Goal: Task Accomplishment & Management: Complete application form

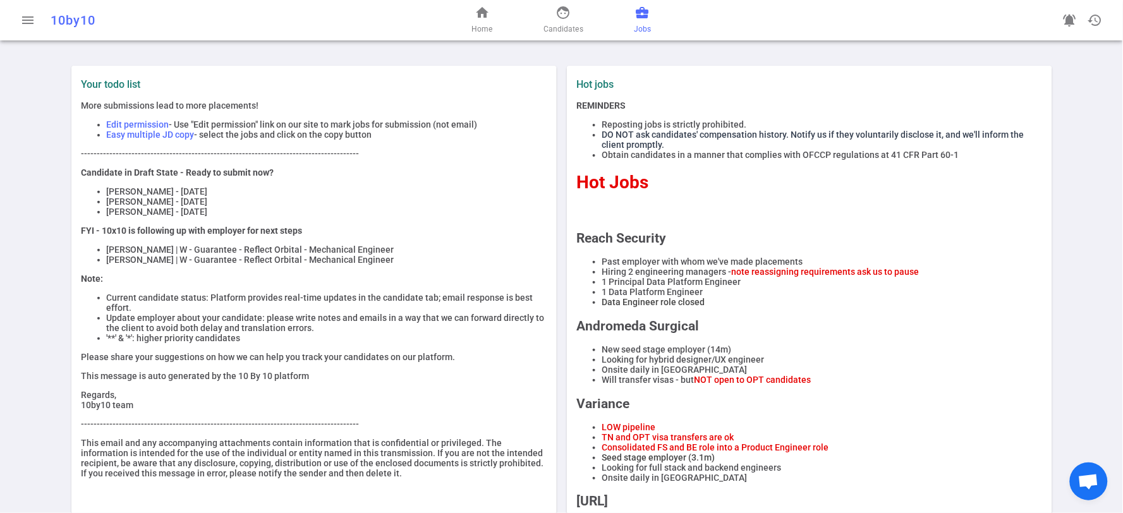
click at [642, 13] on span "business_center" at bounding box center [642, 12] width 15 height 15
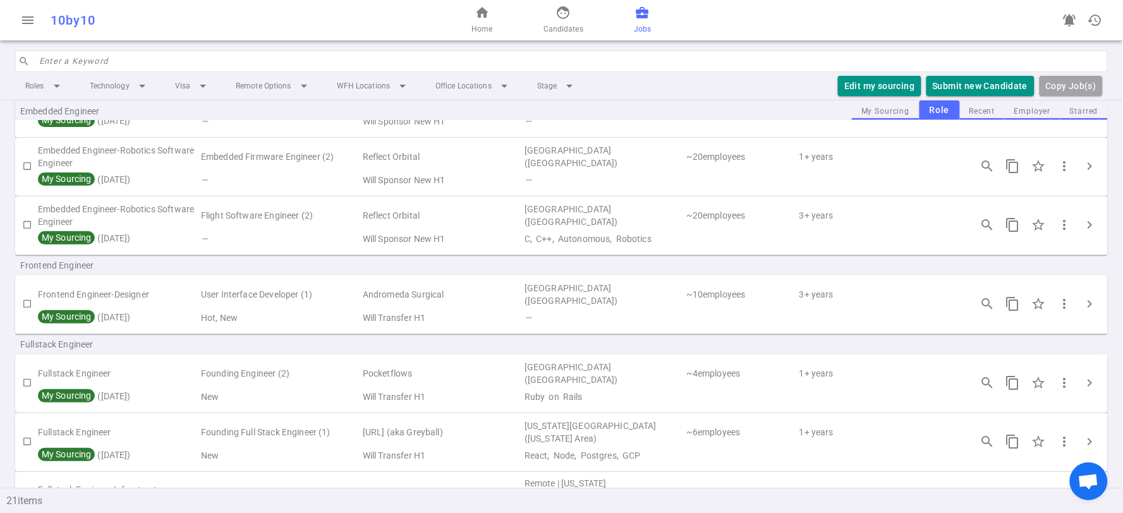
scroll to position [421, 0]
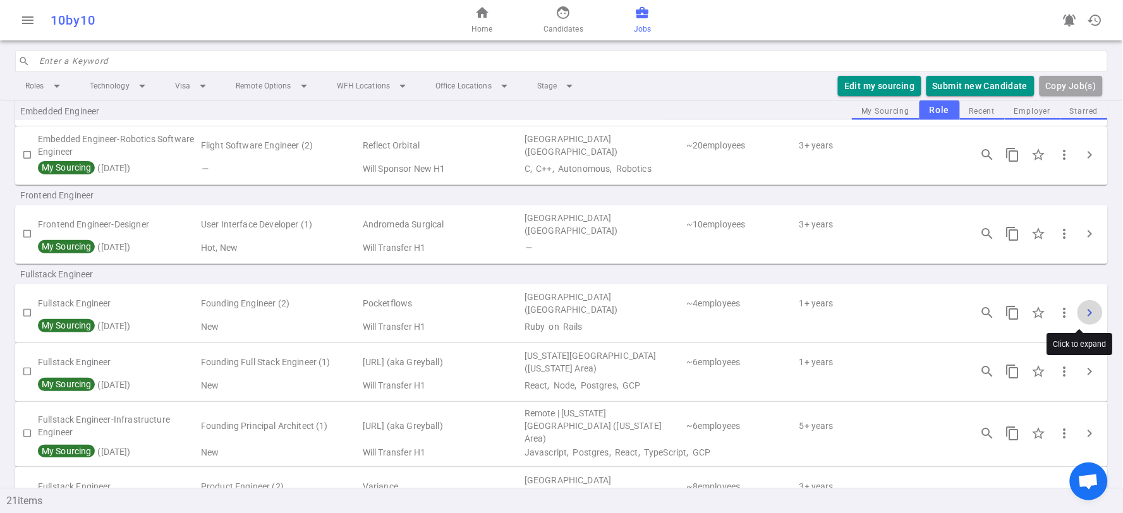
click at [1084, 317] on span "chevron_right" at bounding box center [1089, 312] width 15 height 15
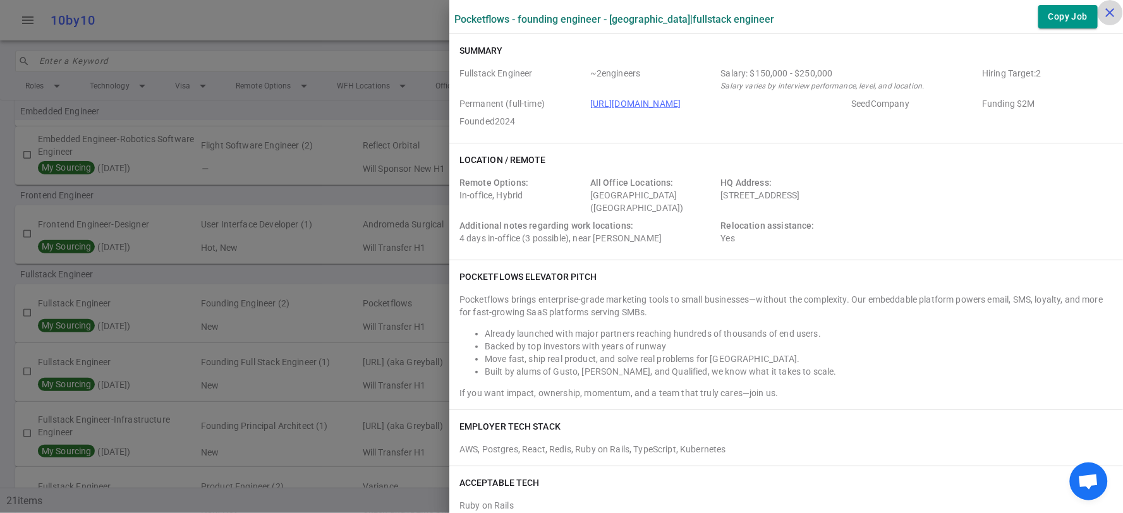
click at [1106, 10] on icon "close" at bounding box center [1109, 12] width 15 height 15
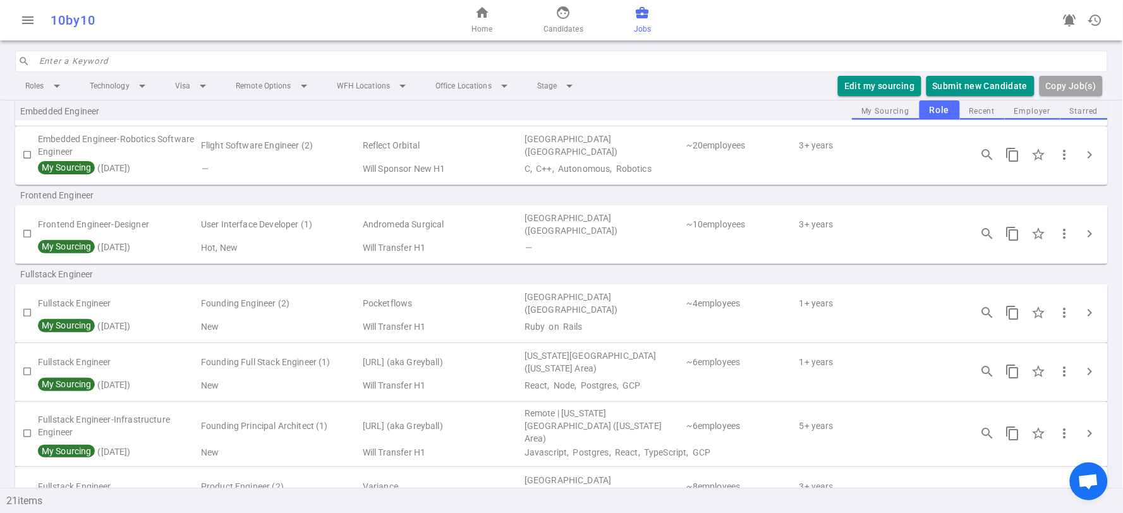
drag, startPoint x: 557, startPoint y: 13, endPoint x: 586, endPoint y: 26, distance: 32.3
click at [557, 13] on span "face" at bounding box center [562, 12] width 15 height 15
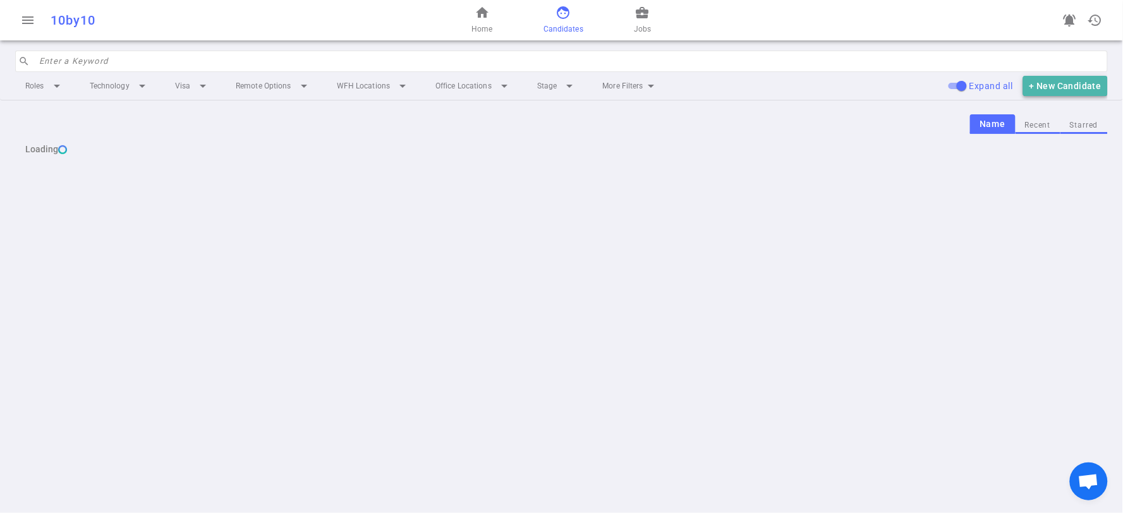
click at [1079, 84] on button "+ New Candidate" at bounding box center [1065, 86] width 85 height 21
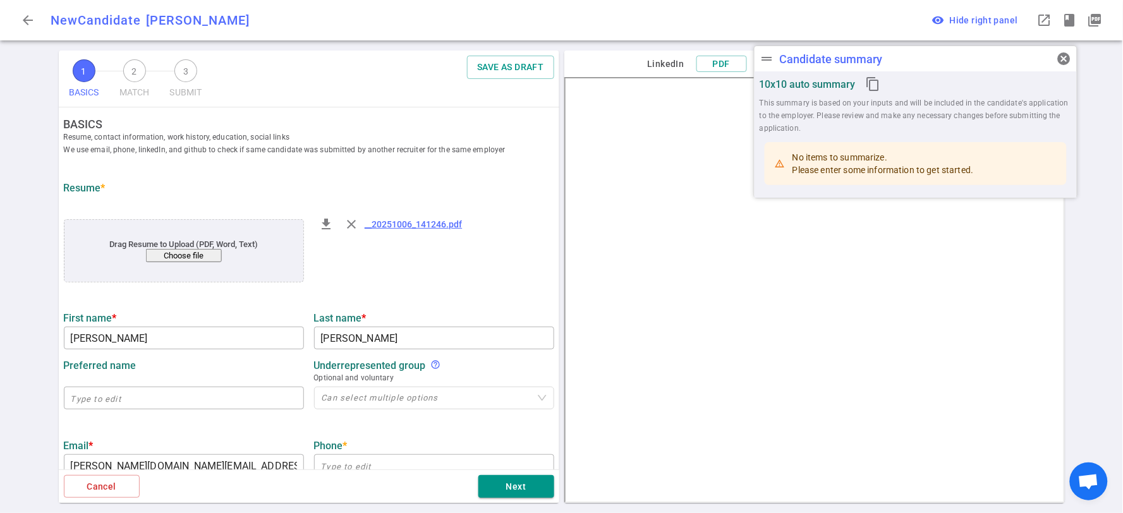
type input "[PERSON_NAME]"
type input "[PERSON_NAME][DOMAIN_NAME][EMAIL_ADDRESS][PERSON_NAME][DOMAIN_NAME]"
type input "[URL][DOMAIN_NAME][PERSON_NAME]"
type textarea "Cherry.py"
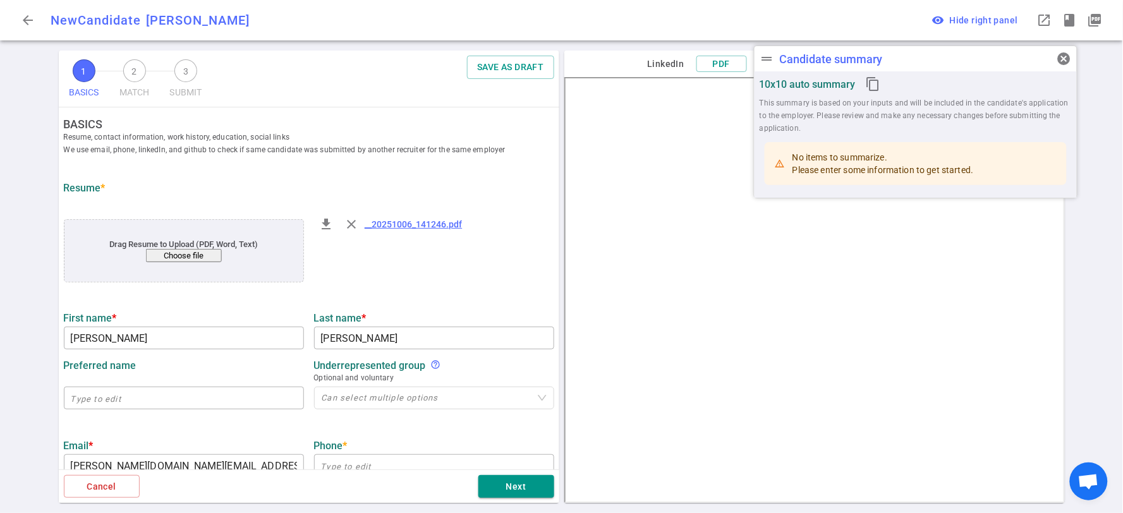
type input "Fff Enterprises"
type textarea "Senior Software Engineer"
type input "15"
type input "[GEOGRAPHIC_DATA][US_STATE] At [GEOGRAPHIC_DATA]"
type input "Computer Science"
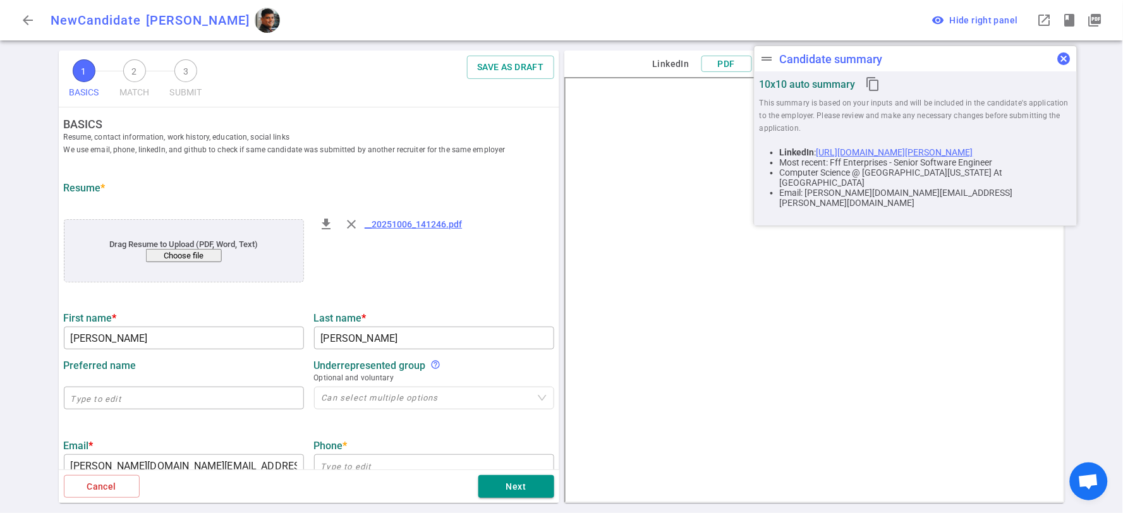
click at [1068, 59] on span "cancel" at bounding box center [1063, 58] width 15 height 15
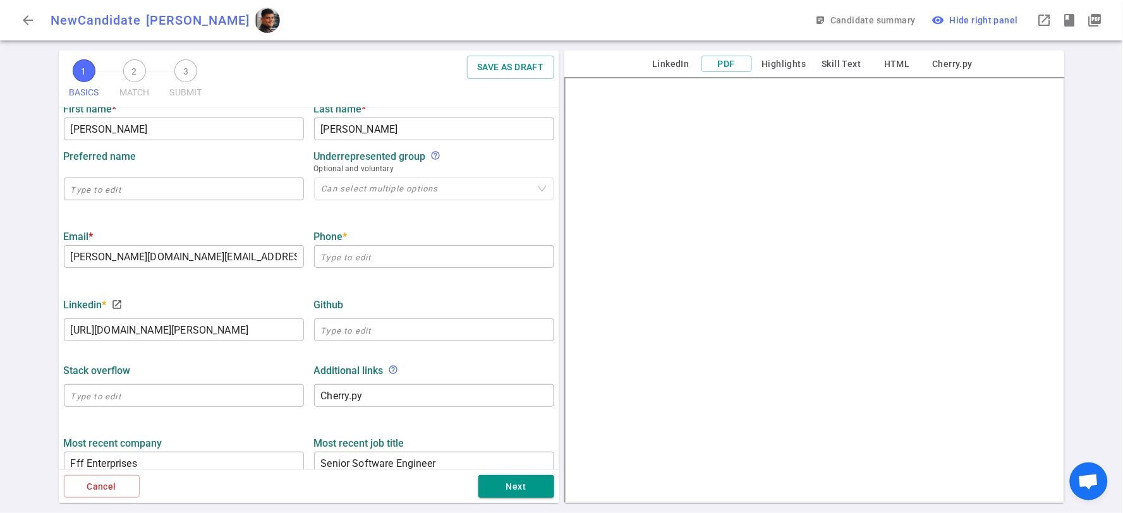
scroll to position [210, 0]
click at [422, 249] on input "text" at bounding box center [434, 255] width 240 height 20
paste input "[PHONE_NUMBER]"
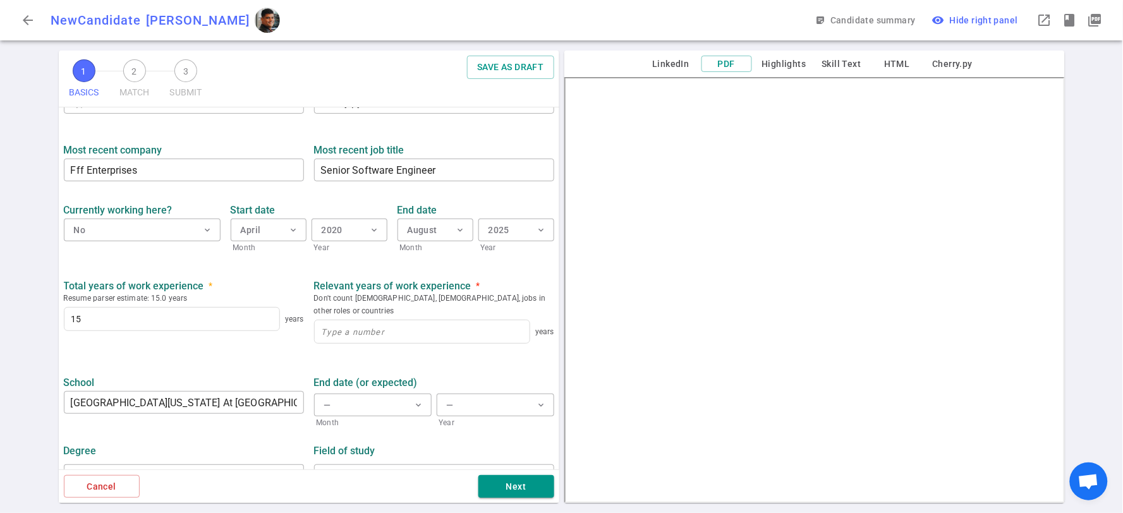
scroll to position [519, 0]
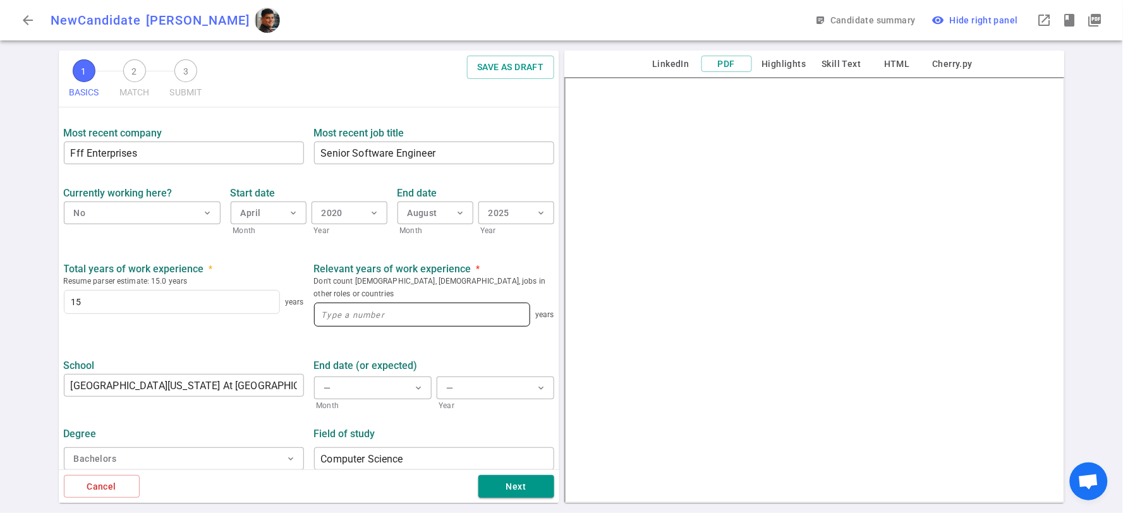
type input "[PHONE_NUMBER]"
click at [456, 303] on input at bounding box center [422, 314] width 215 height 23
type input "15"
click at [524, 484] on button "Next" at bounding box center [516, 486] width 76 height 23
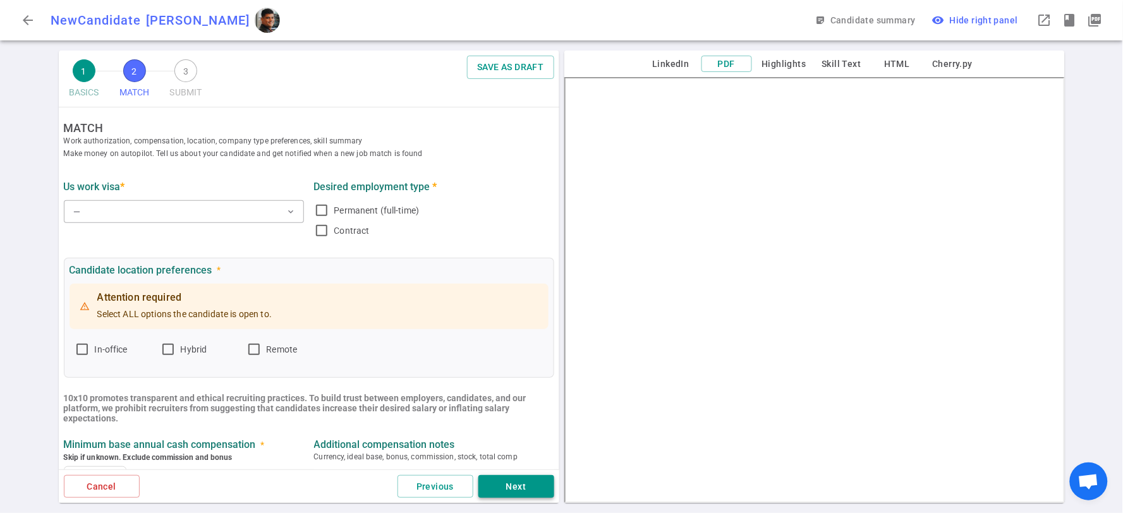
scroll to position [0, 0]
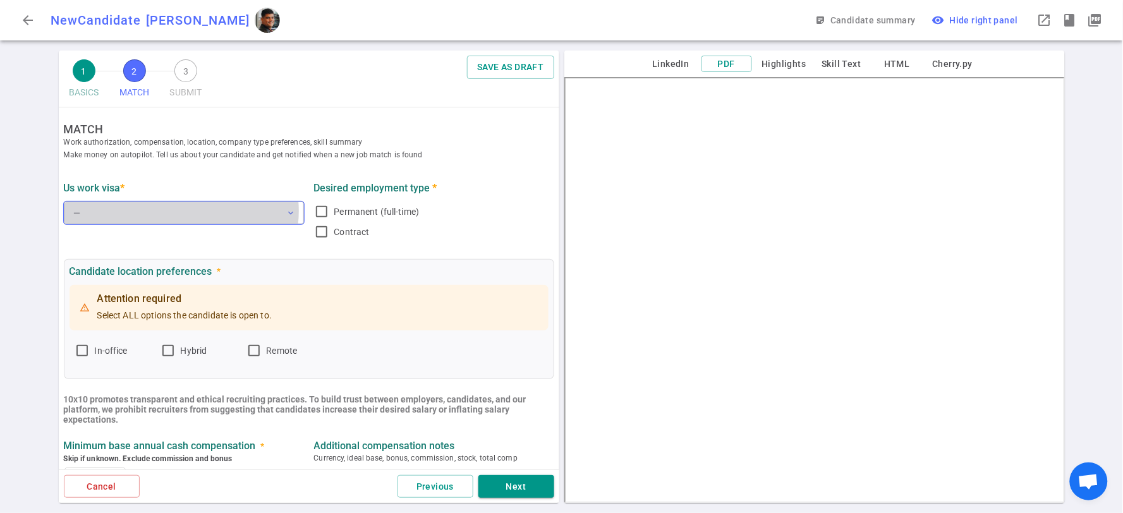
click at [181, 211] on button "— expand_more" at bounding box center [184, 213] width 240 height 23
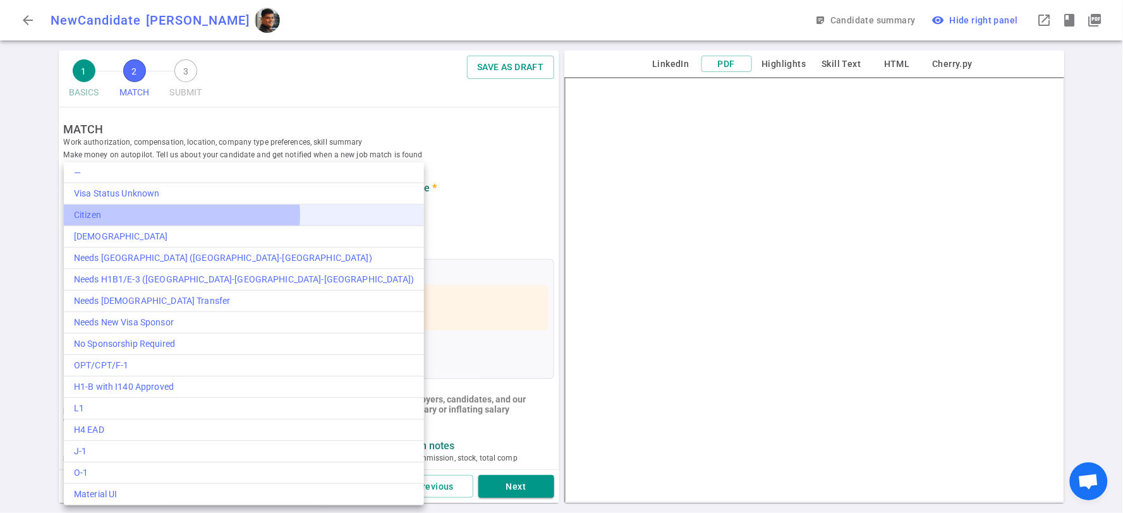
click at [181, 215] on div "Citizen" at bounding box center [244, 214] width 340 height 13
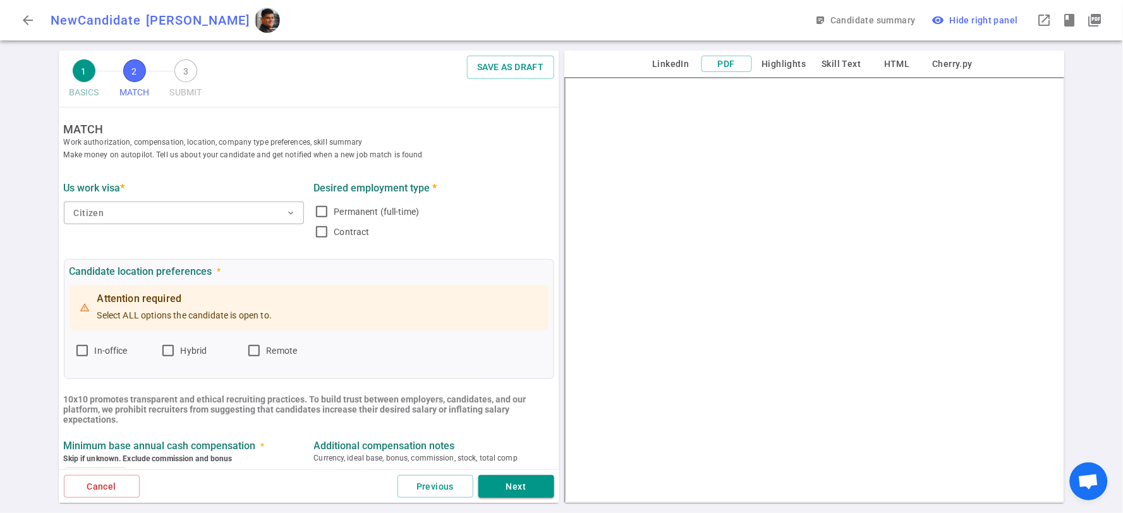
scroll to position [70, 0]
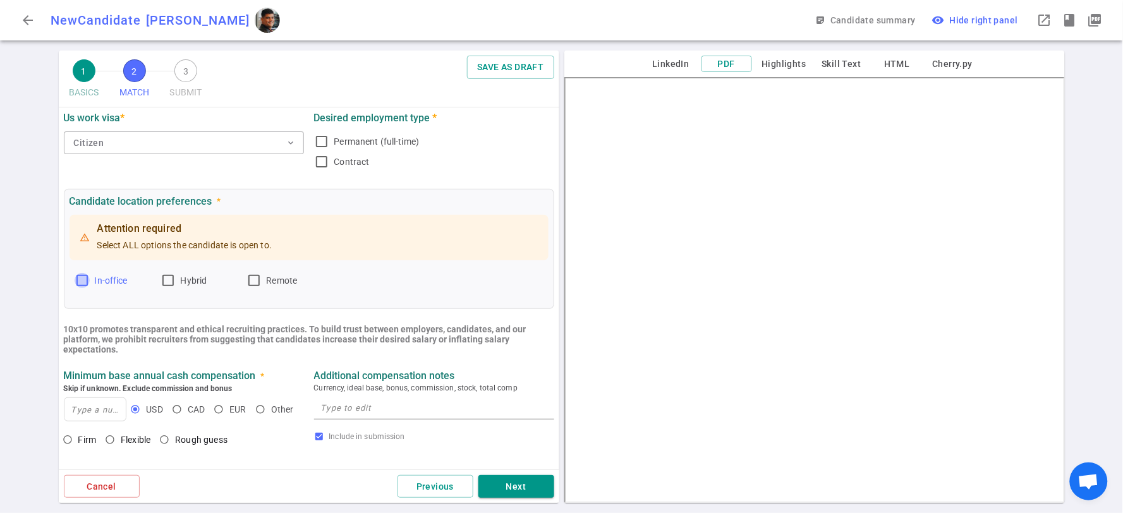
drag, startPoint x: 80, startPoint y: 274, endPoint x: 137, endPoint y: 279, distance: 57.7
click at [80, 275] on input "In-office" at bounding box center [82, 280] width 15 height 15
checkbox input "true"
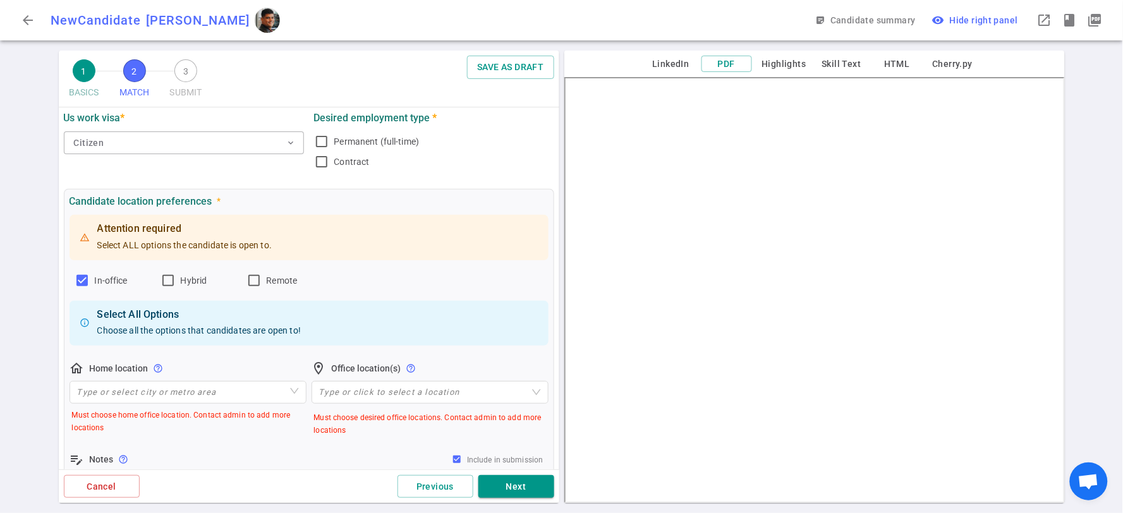
click at [159, 281] on div "In-office Hybrid Remote" at bounding box center [309, 280] width 469 height 20
click at [166, 281] on input "Hybrid" at bounding box center [167, 280] width 15 height 15
checkbox input "true"
click at [260, 279] on input "Remote" at bounding box center [253, 280] width 15 height 15
checkbox input "true"
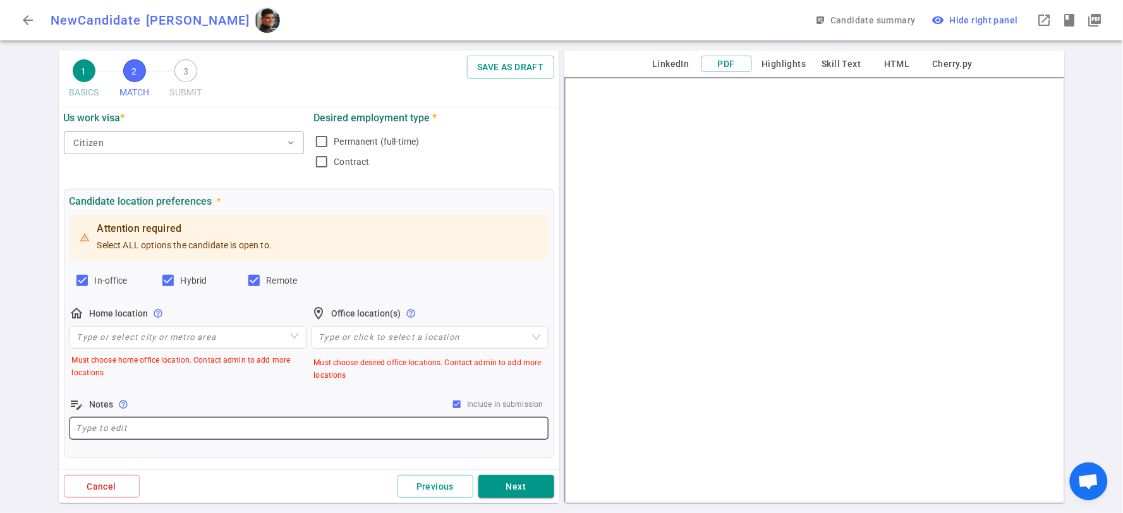
click at [192, 418] on div "x ​" at bounding box center [308, 428] width 479 height 23
click at [197, 343] on input "search" at bounding box center [188, 337] width 222 height 21
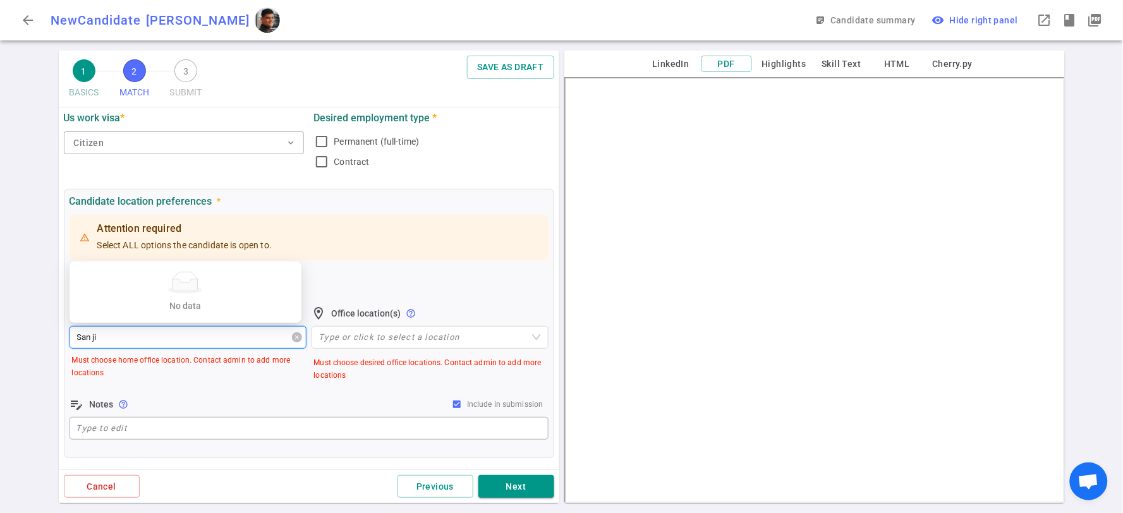
type input "San j"
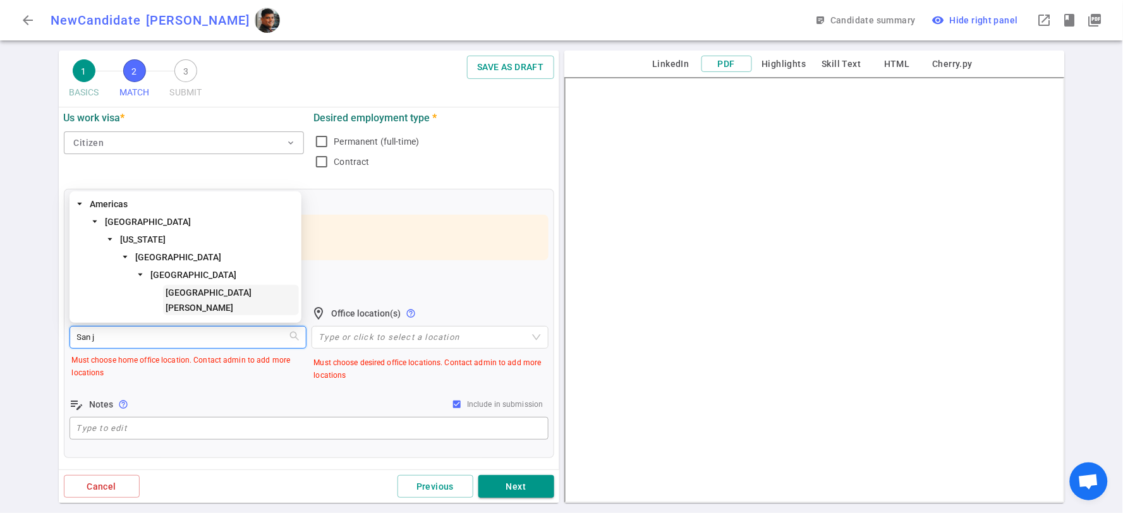
click at [203, 304] on span "[GEOGRAPHIC_DATA][PERSON_NAME]" at bounding box center [231, 300] width 136 height 30
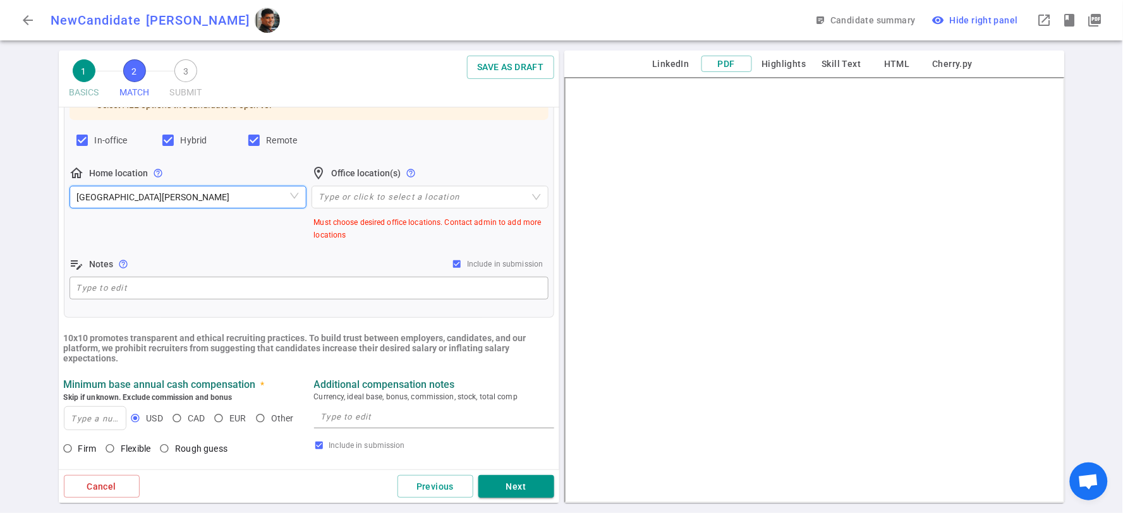
scroll to position [281, 0]
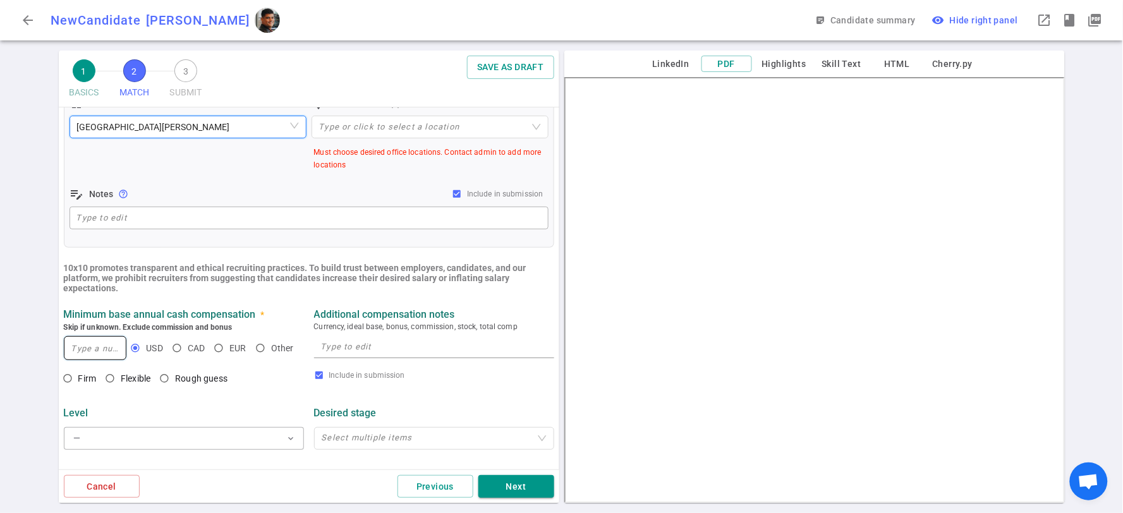
click at [87, 350] on input at bounding box center [95, 348] width 62 height 23
type input "180,000"
click at [354, 343] on textarea at bounding box center [434, 346] width 226 height 15
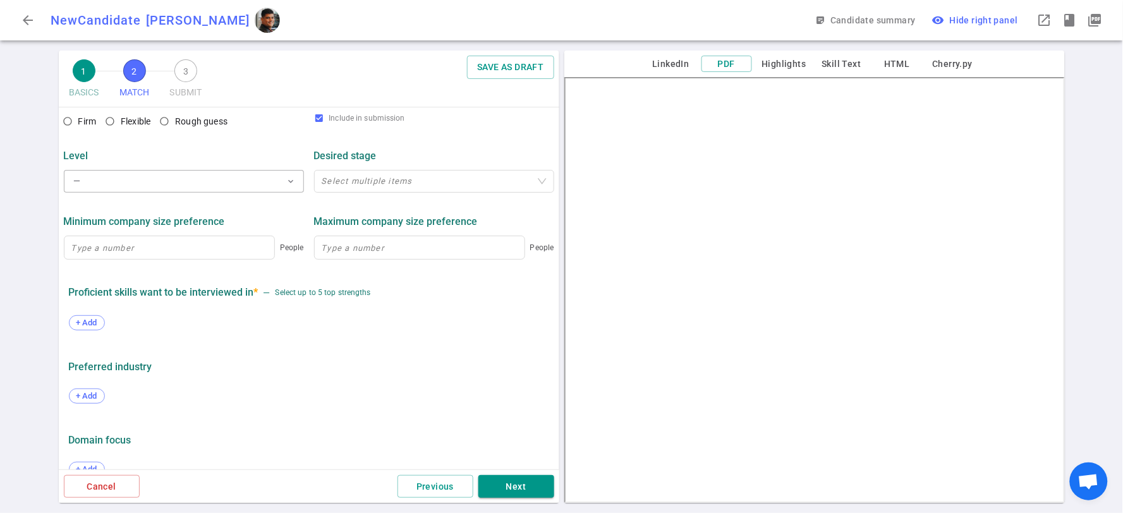
scroll to position [561, 0]
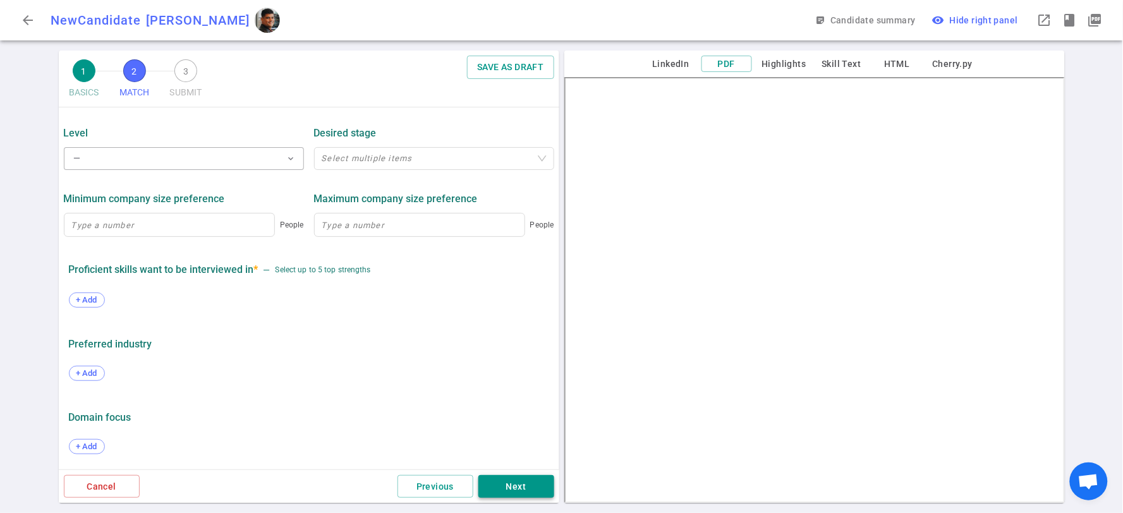
type textarea "225000"
click at [516, 481] on button "Next" at bounding box center [516, 486] width 76 height 23
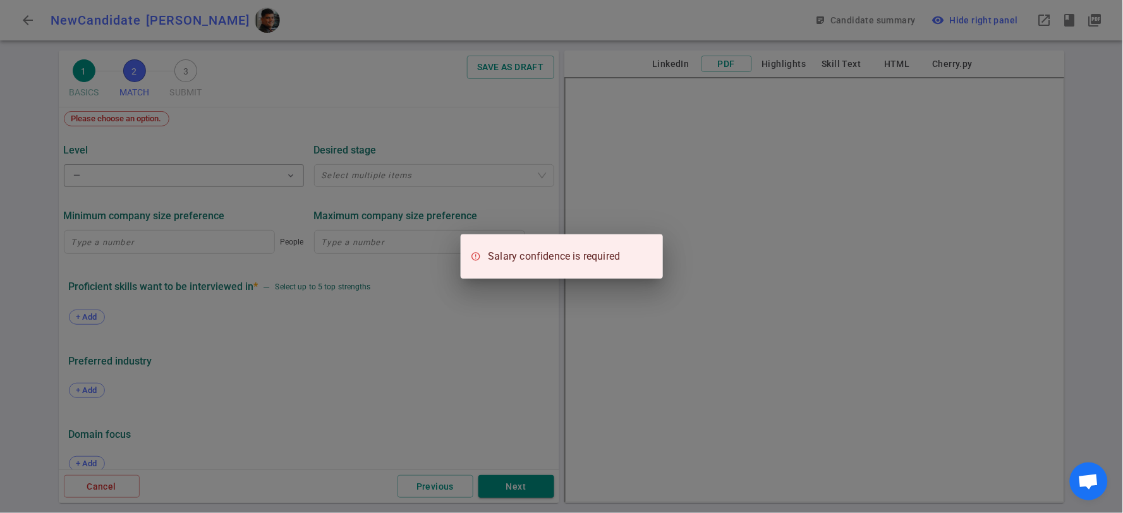
click at [440, 315] on div "Salary confidence is required" at bounding box center [561, 256] width 1123 height 513
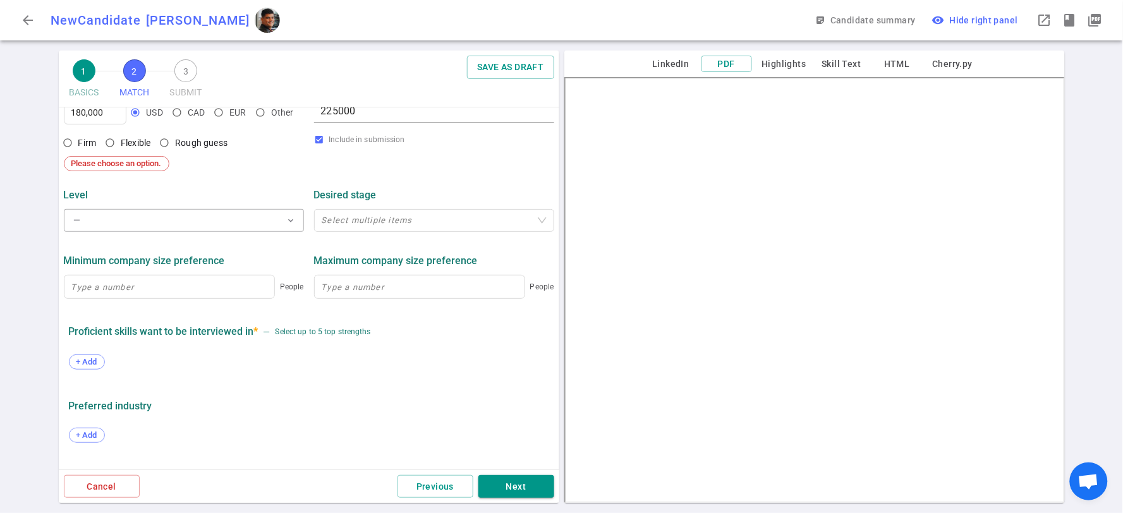
scroll to position [491, 0]
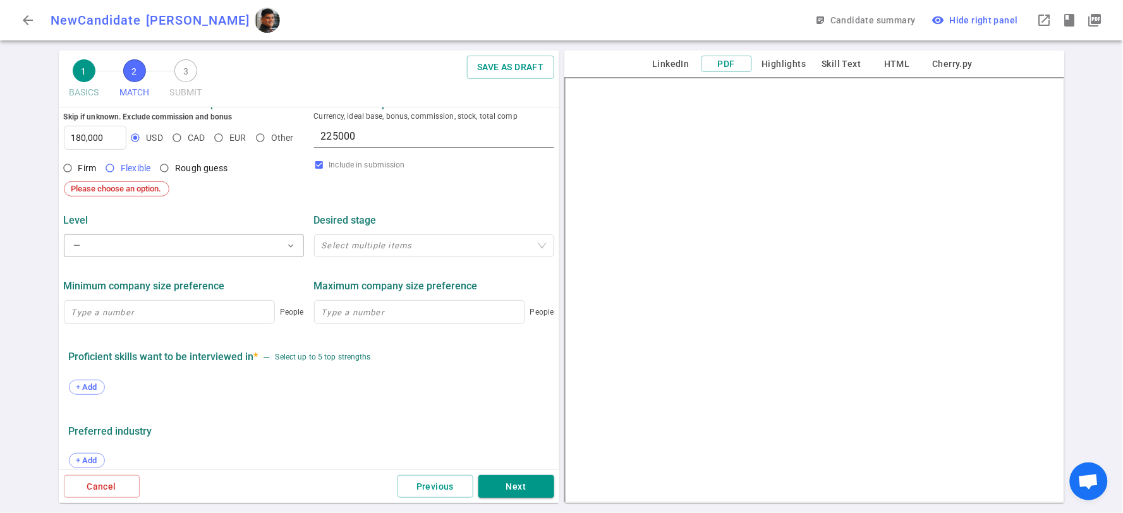
click at [111, 172] on input "Flexible" at bounding box center [109, 167] width 21 height 21
radio input "true"
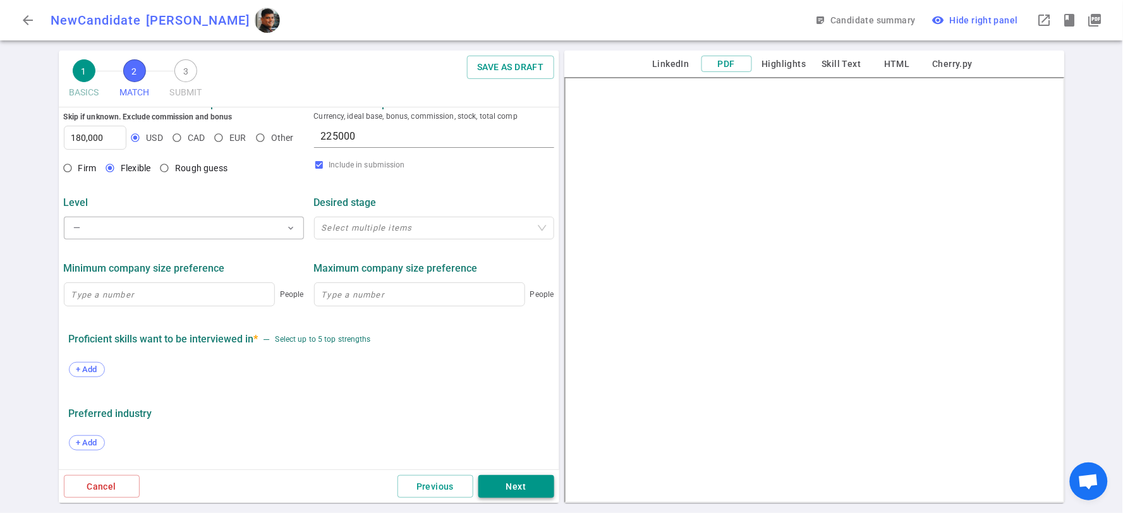
click at [514, 483] on button "Next" at bounding box center [516, 486] width 76 height 23
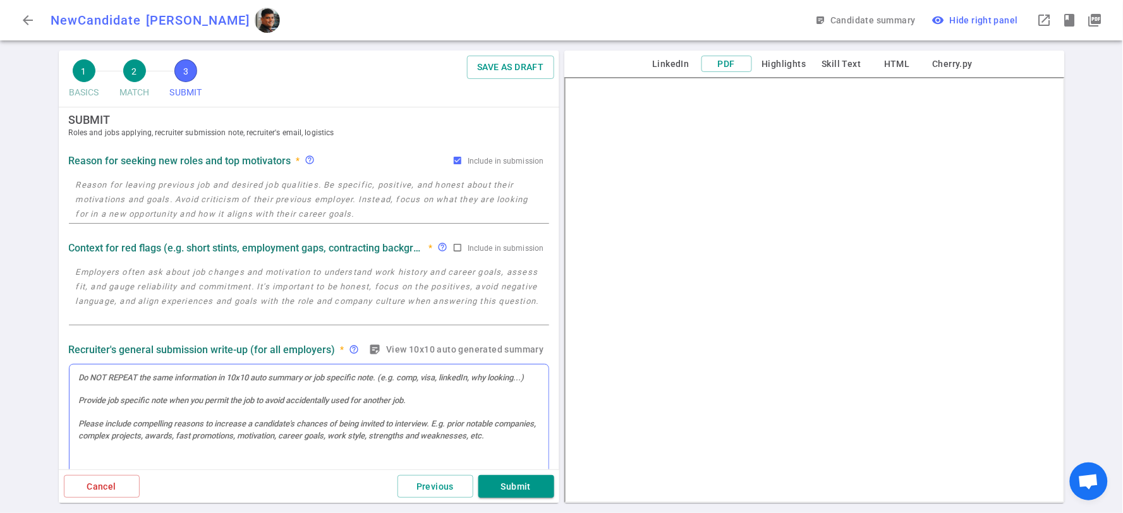
scroll to position [0, 0]
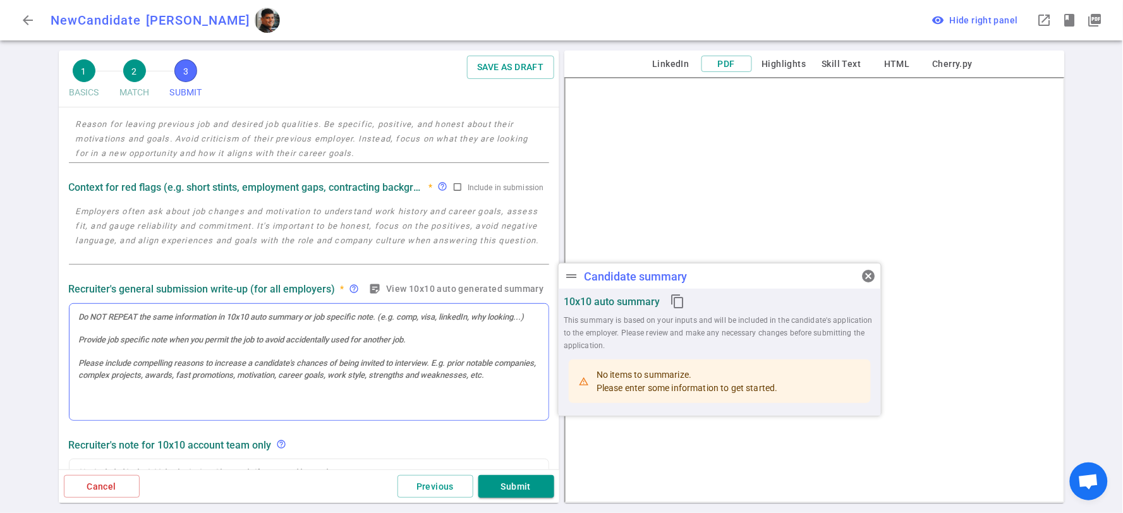
click at [163, 323] on div at bounding box center [308, 362] width 479 height 117
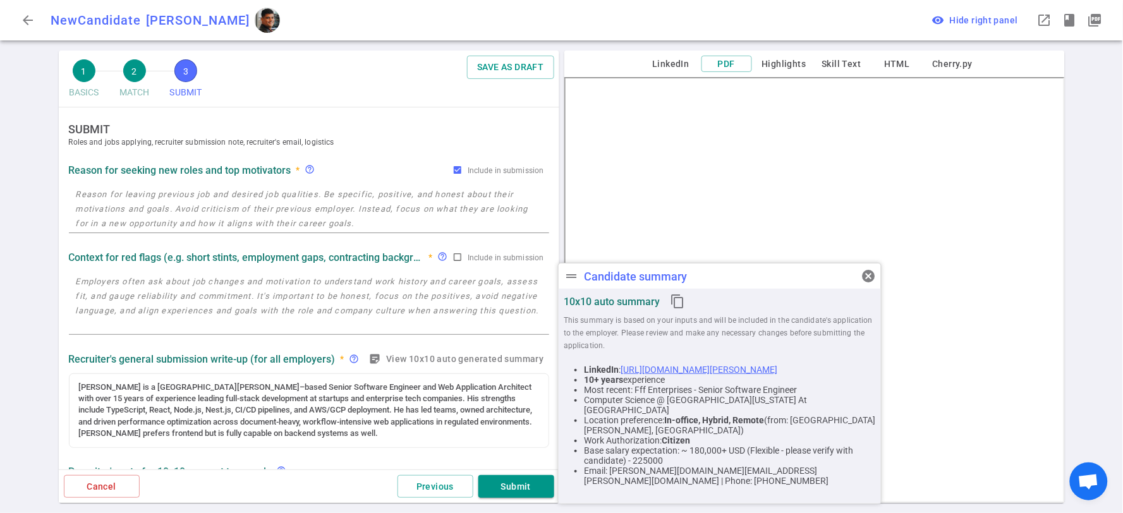
click at [171, 200] on textarea at bounding box center [309, 209] width 466 height 44
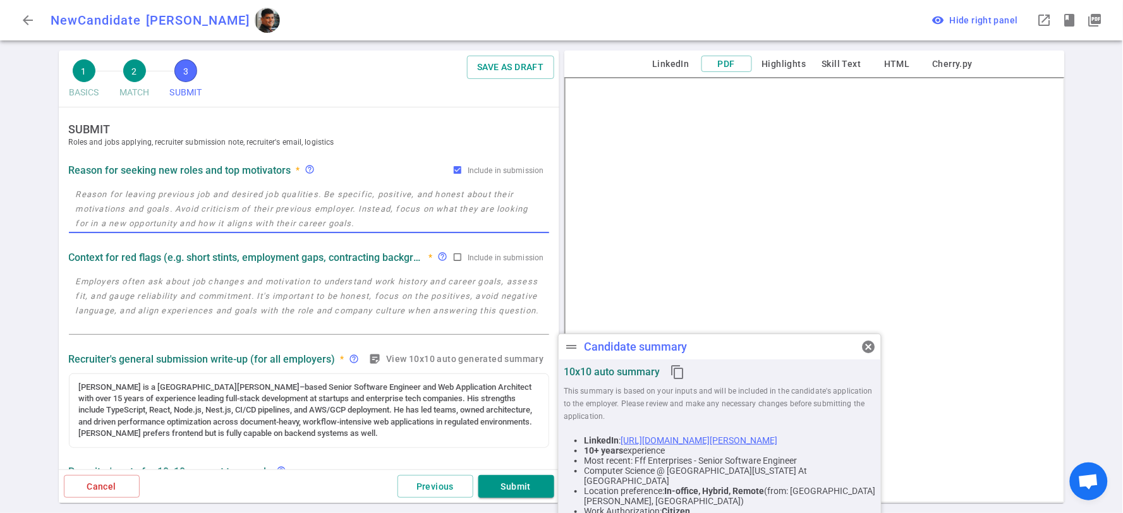
paste textarea "Open to new growth opportunities"
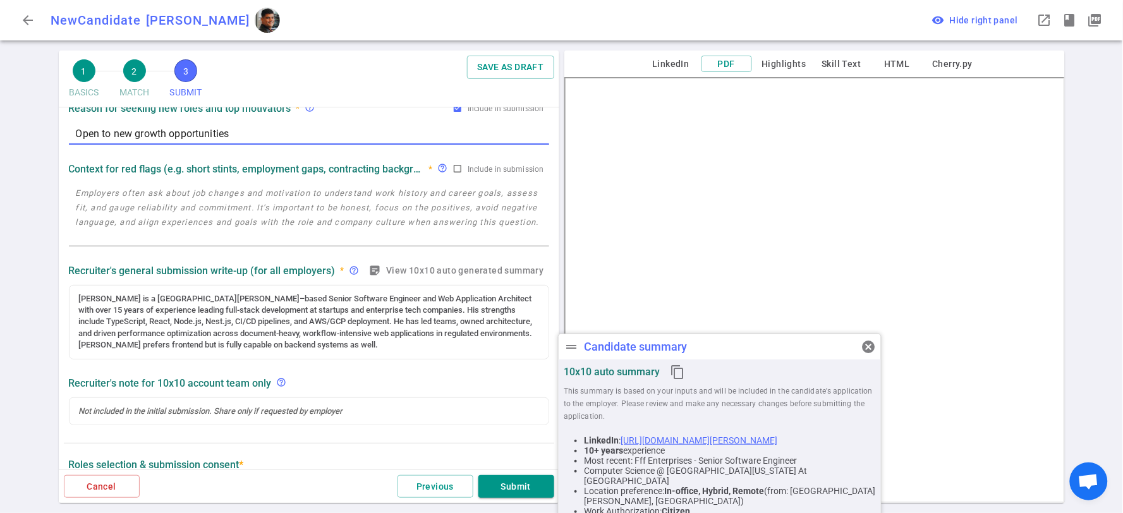
scroll to position [140, 0]
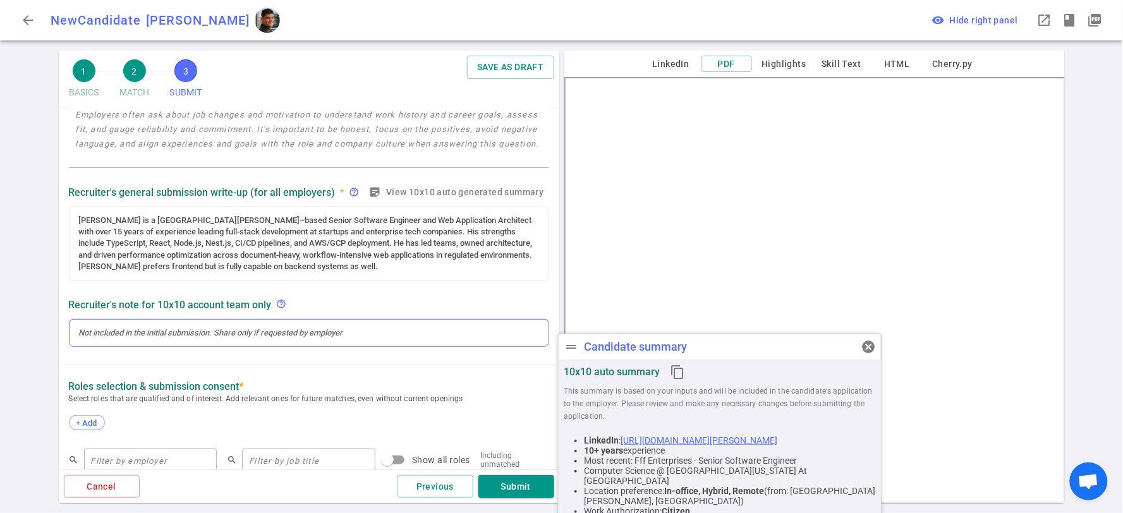
type textarea "Open to new growth opportunities"
click at [325, 345] on div at bounding box center [308, 333] width 479 height 27
click at [106, 330] on div at bounding box center [309, 332] width 460 height 11
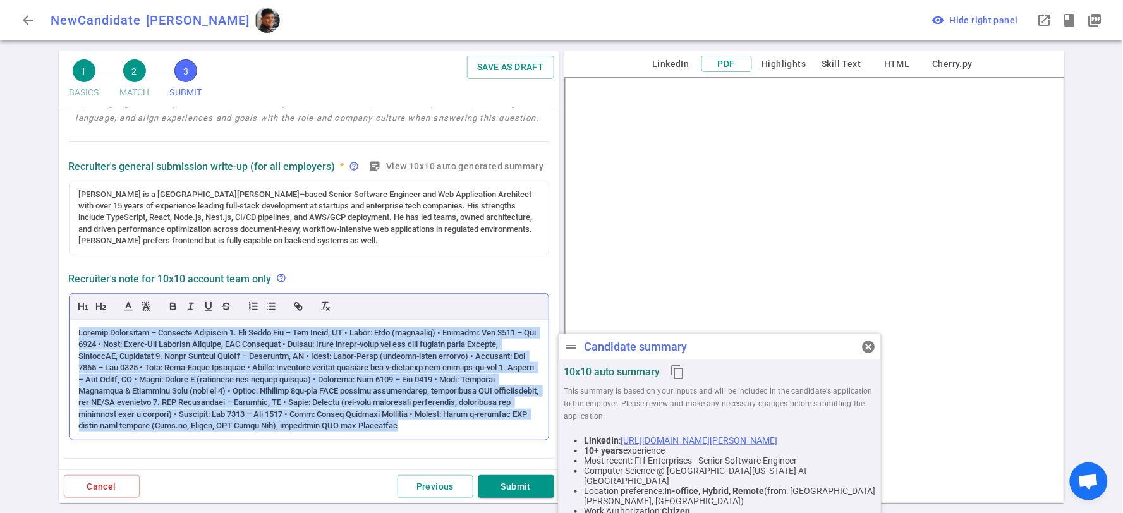
drag, startPoint x: 75, startPoint y: 332, endPoint x: 185, endPoint y: 436, distance: 151.5
click at [185, 436] on div at bounding box center [308, 380] width 479 height 120
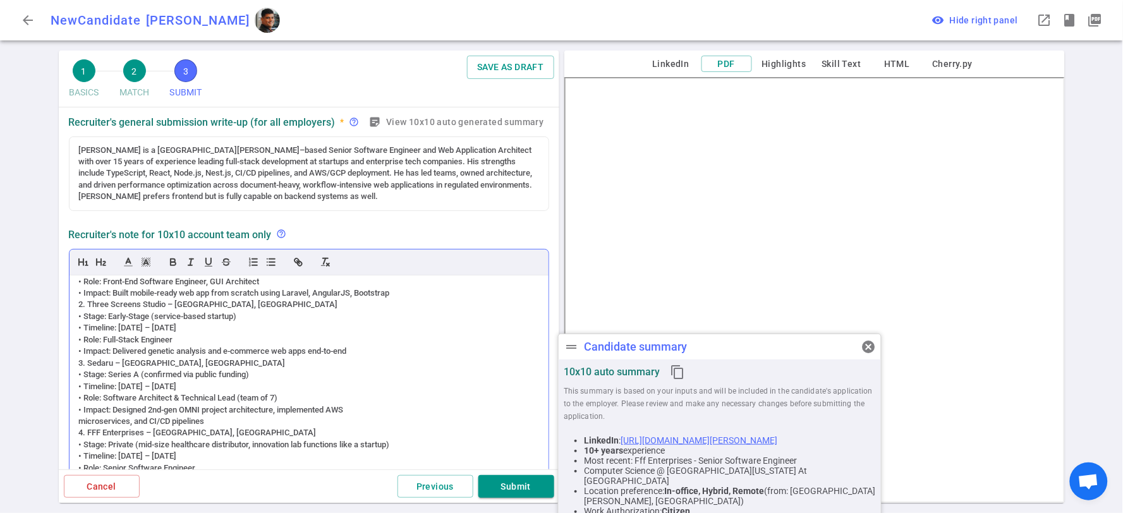
scroll to position [73, 0]
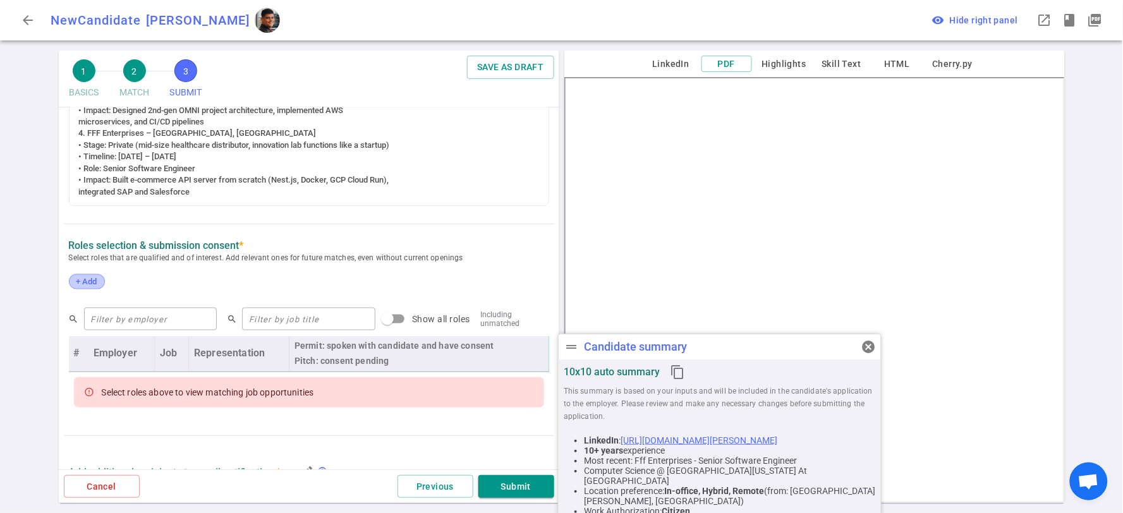
click at [97, 283] on span "+ Add" at bounding box center [87, 281] width 30 height 9
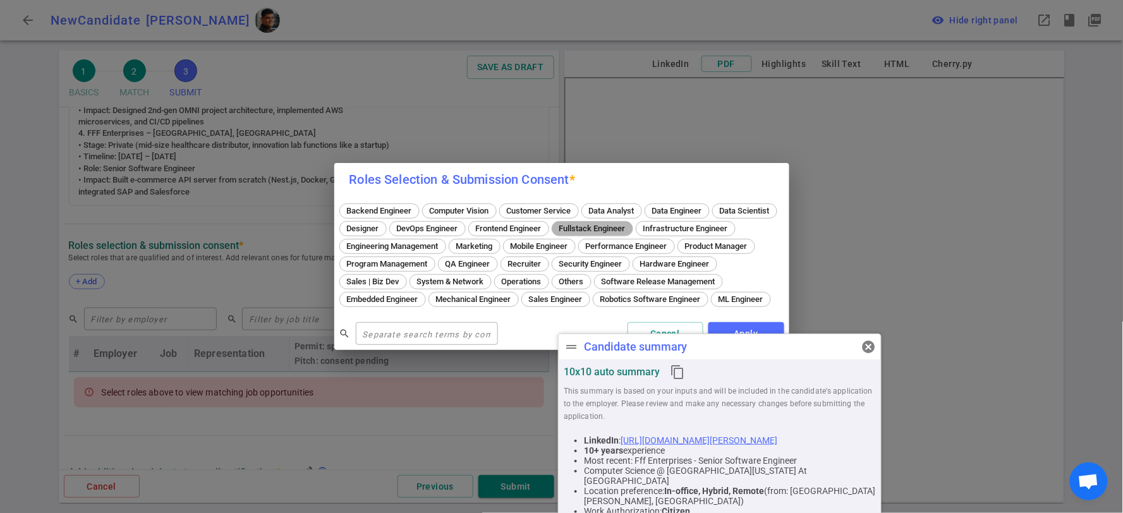
click at [630, 224] on span "Fullstack Engineer" at bounding box center [592, 228] width 75 height 9
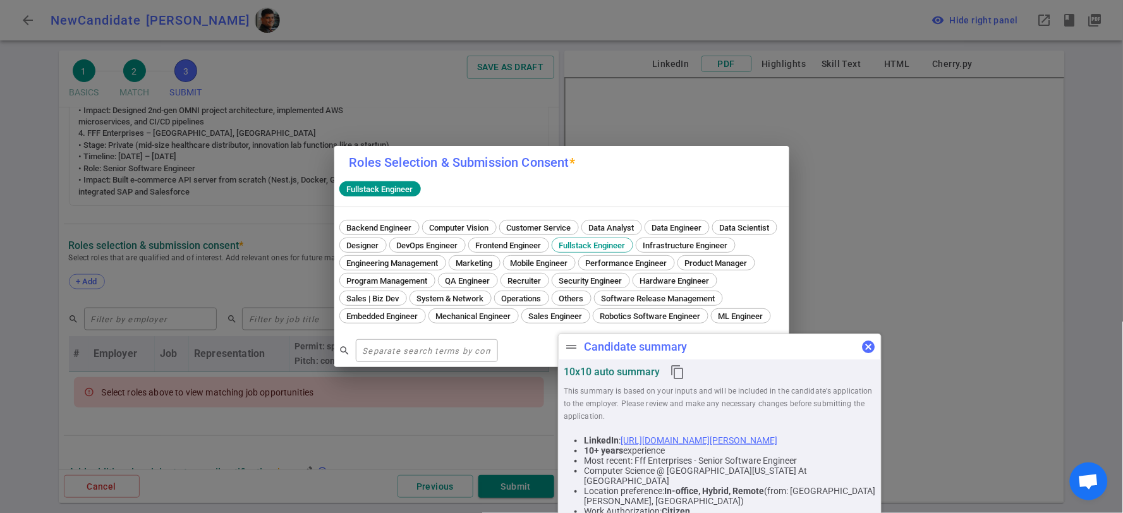
click at [864, 344] on span "cancel" at bounding box center [868, 346] width 15 height 15
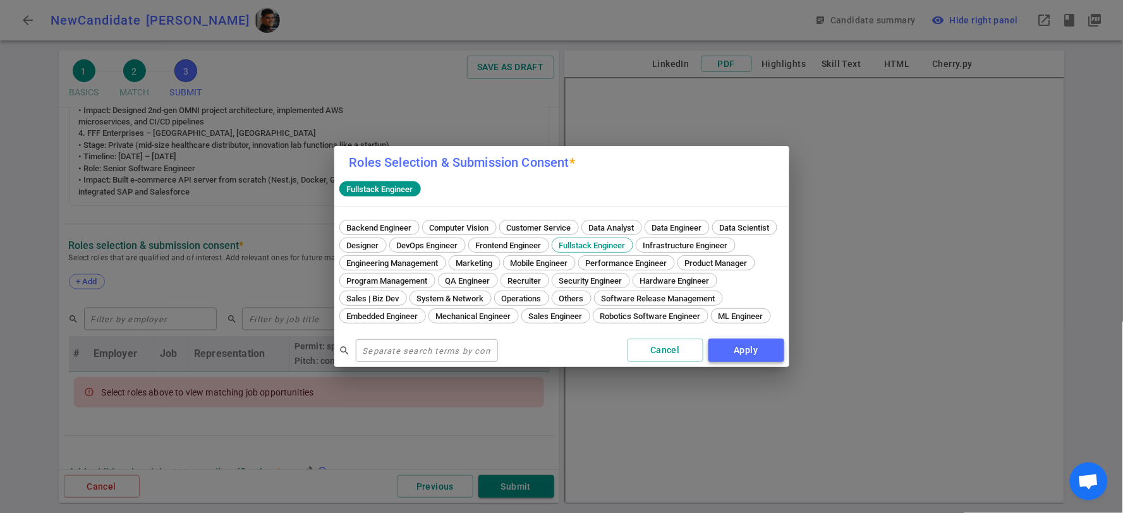
click at [748, 360] on button "Apply" at bounding box center [746, 350] width 76 height 23
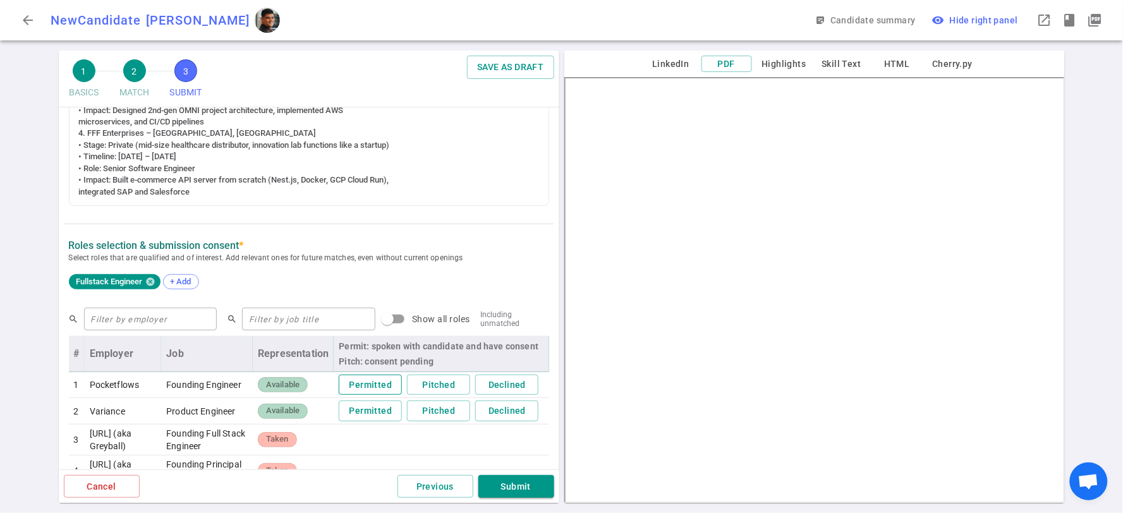
click at [367, 384] on button "Permitted" at bounding box center [370, 385] width 63 height 21
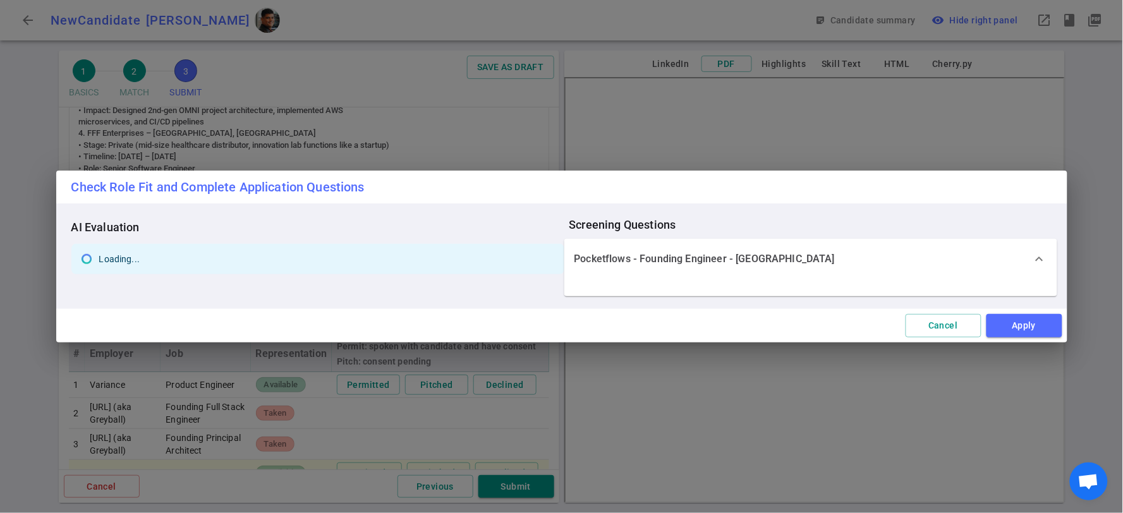
scroll to position [605, 0]
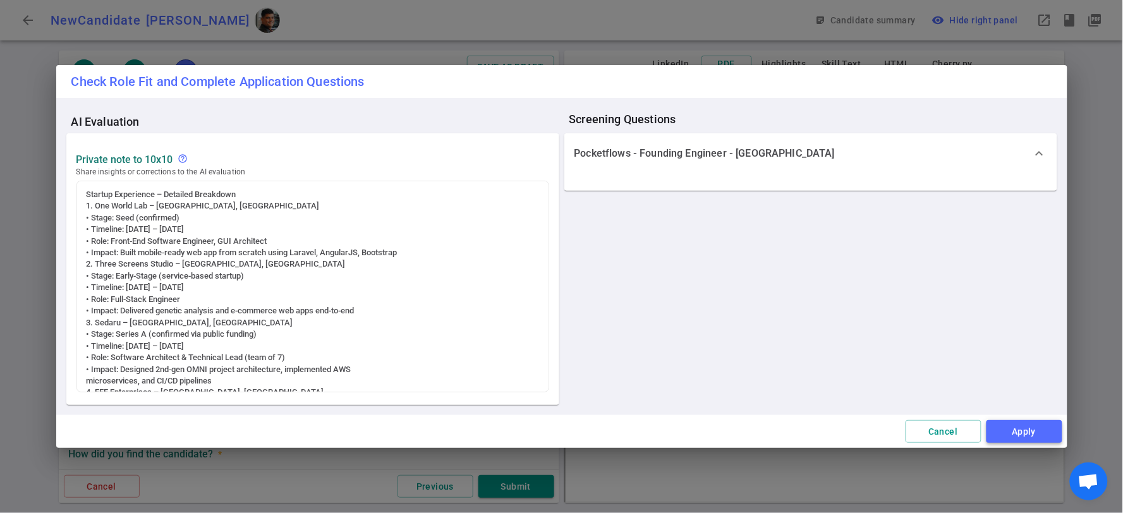
click at [1022, 431] on button "Apply" at bounding box center [1024, 431] width 76 height 23
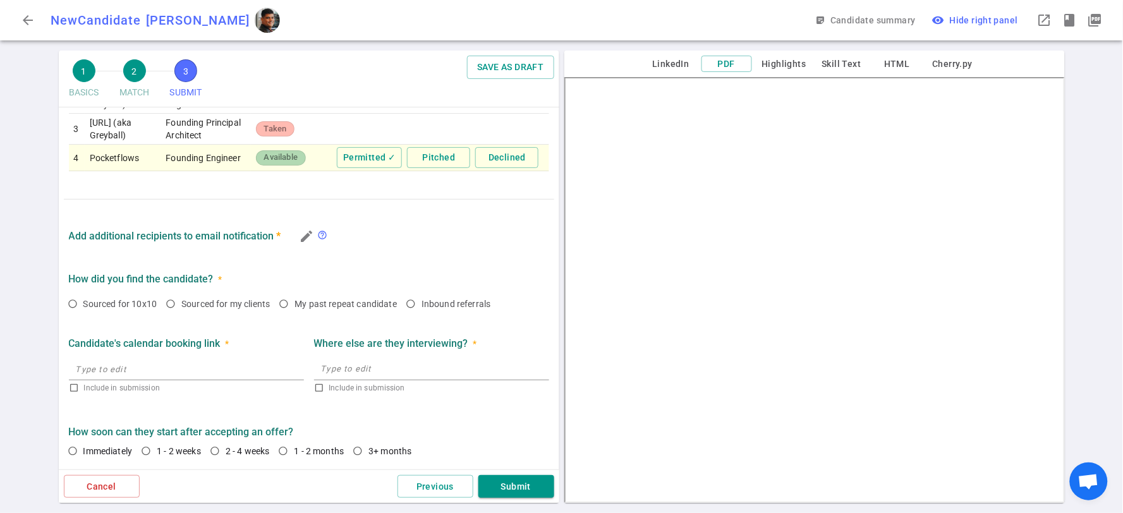
scroll to position [804, 0]
click at [73, 302] on input "Sourced for 10x10" at bounding box center [72, 303] width 21 height 21
radio input "true"
click at [147, 445] on input "1 - 2 weeks" at bounding box center [145, 450] width 21 height 21
radio input "true"
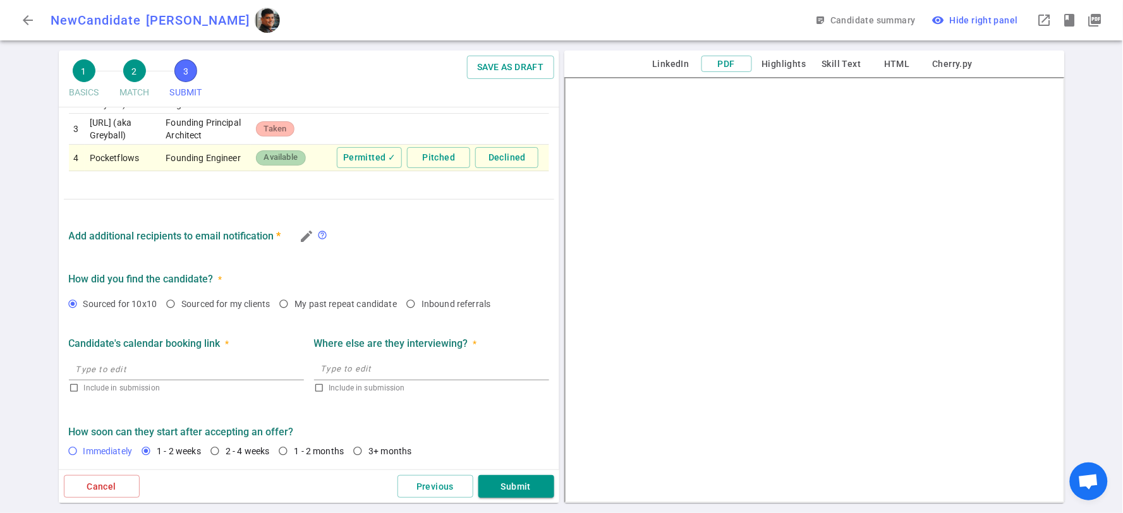
click at [75, 452] on input "Immediately" at bounding box center [72, 450] width 21 height 21
radio input "true"
click at [526, 481] on button "Submit" at bounding box center [516, 486] width 76 height 23
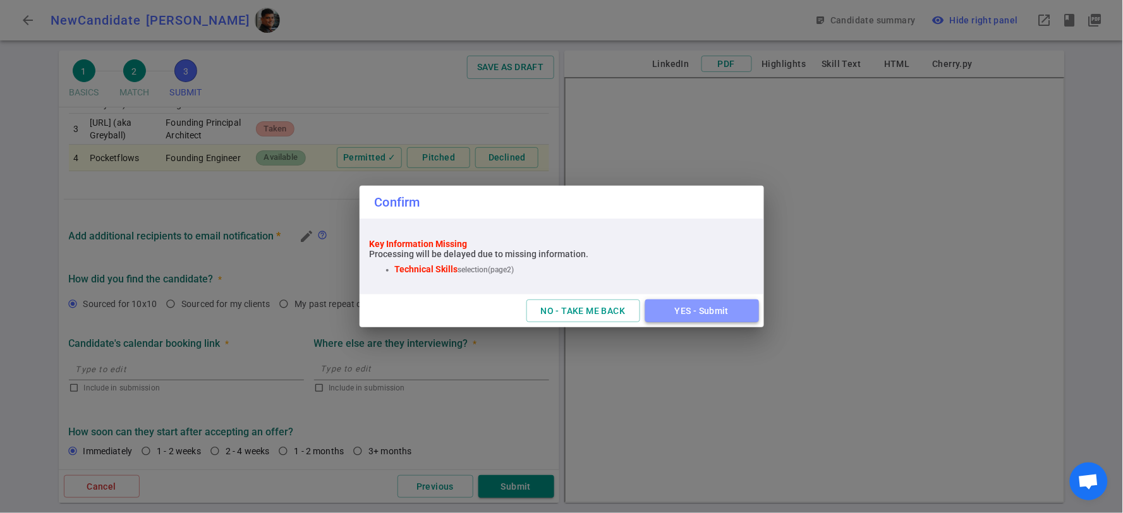
click at [710, 313] on button "YES - Submit" at bounding box center [702, 310] width 114 height 23
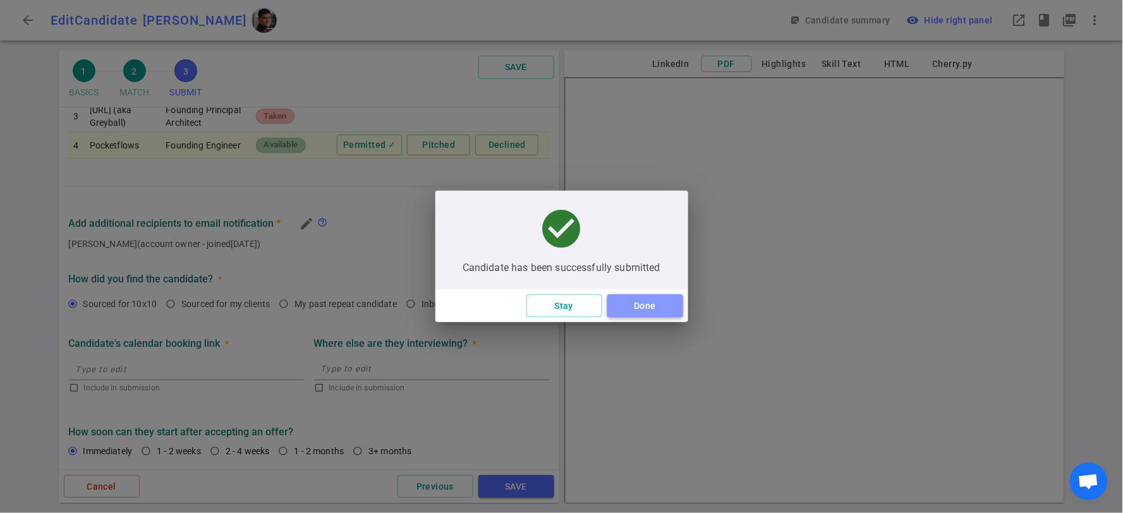
click at [643, 304] on button "Done" at bounding box center [645, 305] width 76 height 23
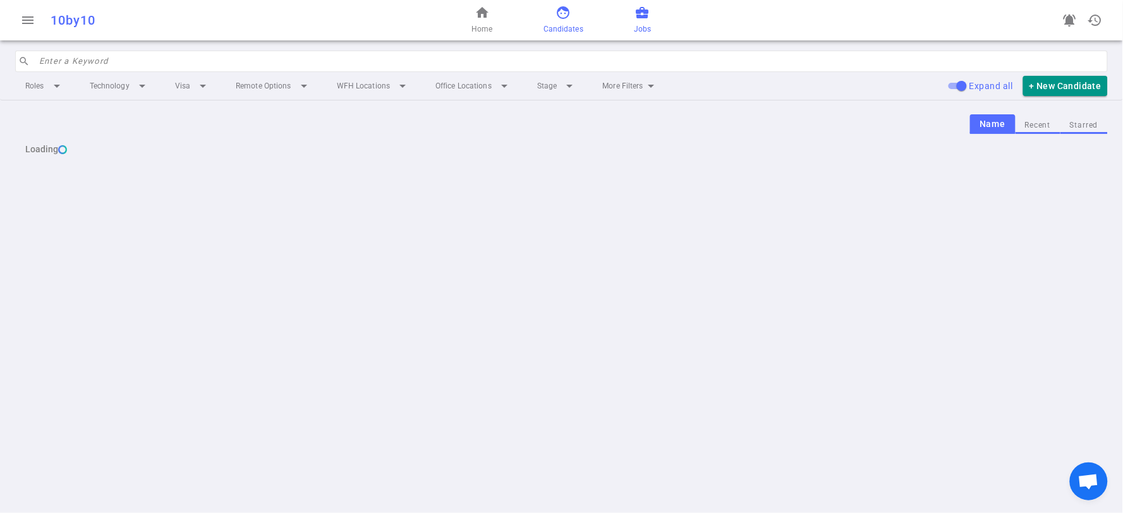
click at [635, 16] on span "business_center" at bounding box center [642, 12] width 15 height 15
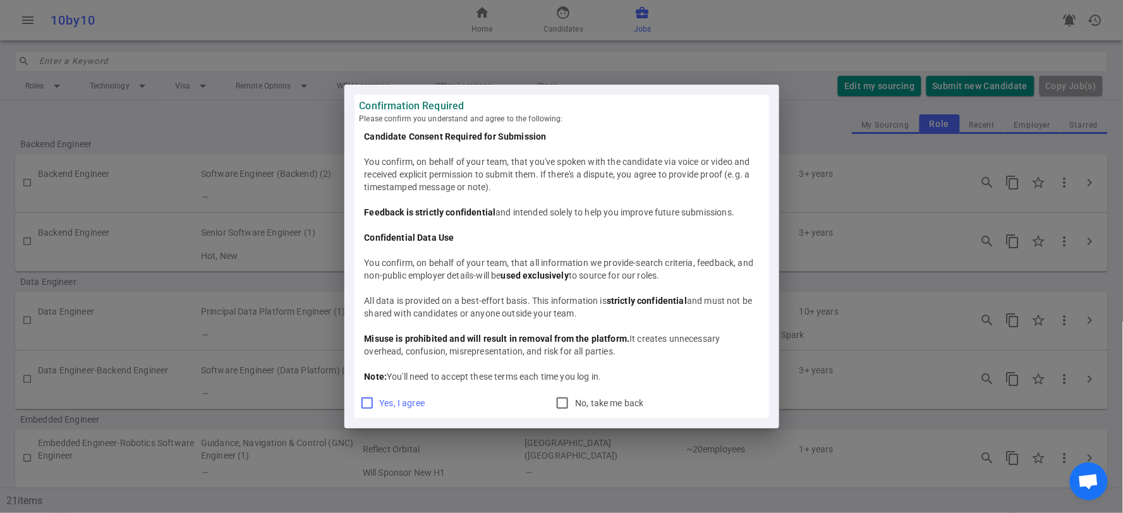
click at [371, 400] on input "Yes, I agree" at bounding box center [366, 403] width 15 height 15
checkbox input "true"
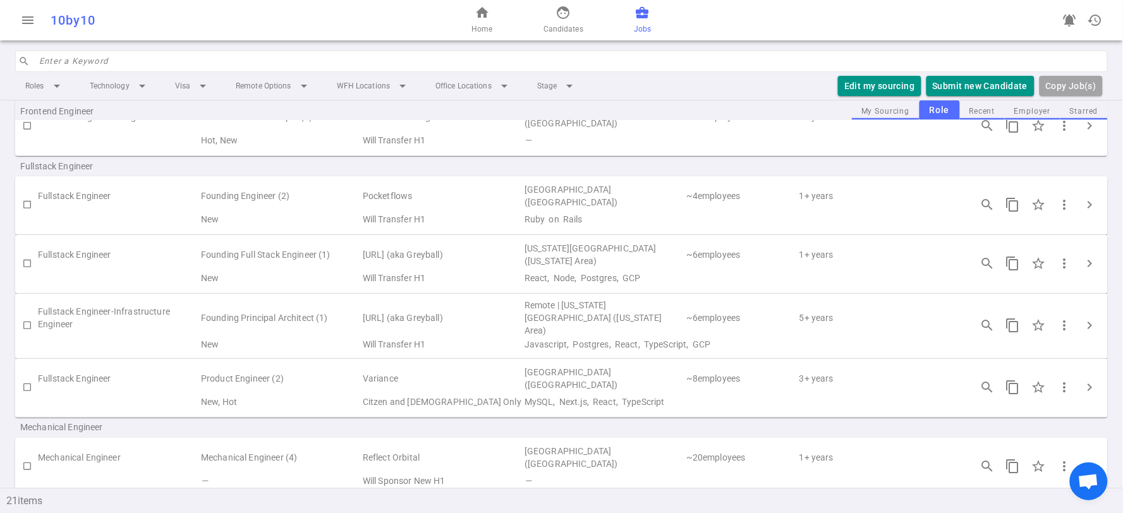
scroll to position [561, 0]
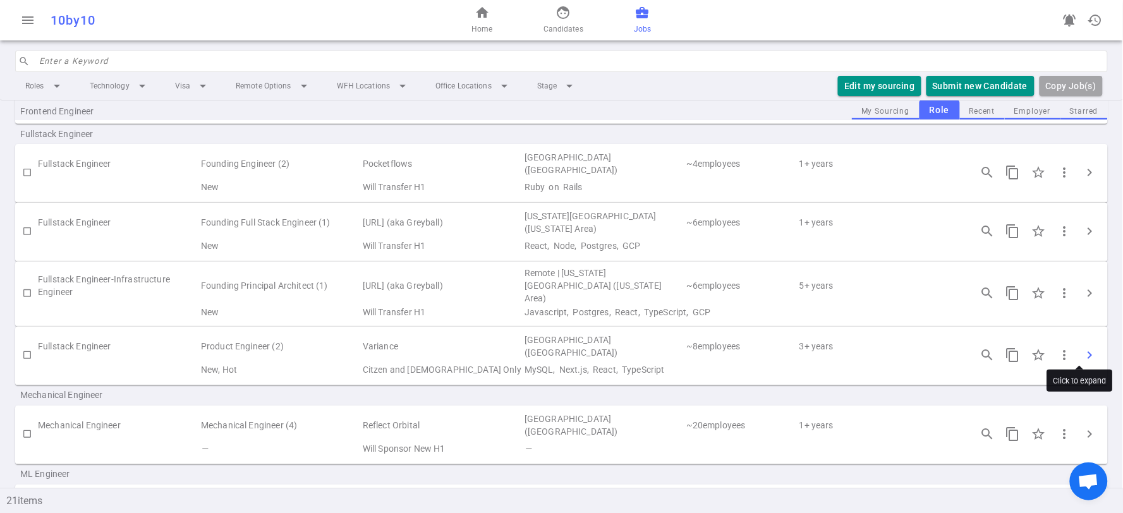
click at [1082, 347] on span "chevron_right" at bounding box center [1089, 354] width 15 height 15
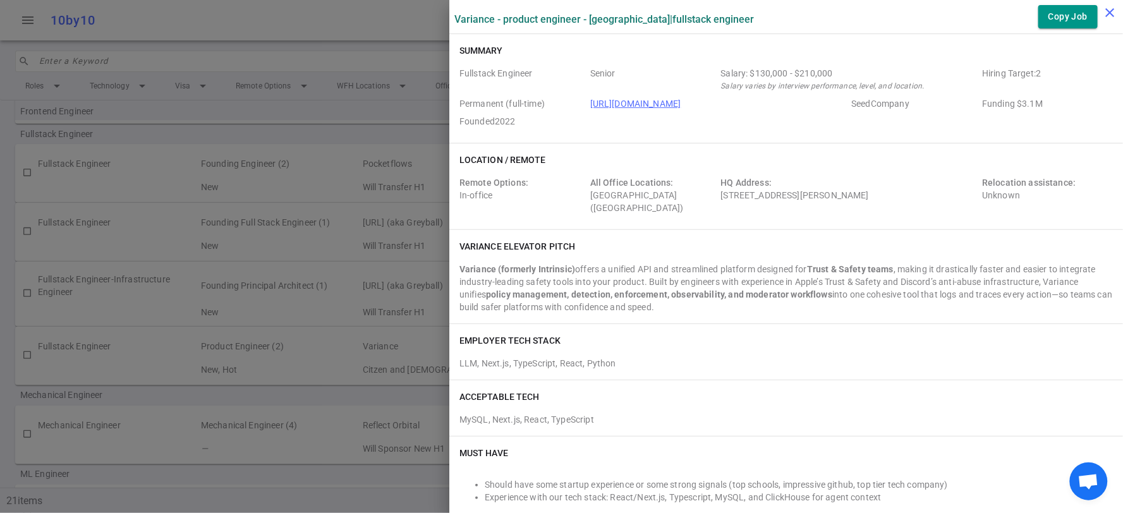
click at [1109, 13] on icon "close" at bounding box center [1109, 12] width 15 height 15
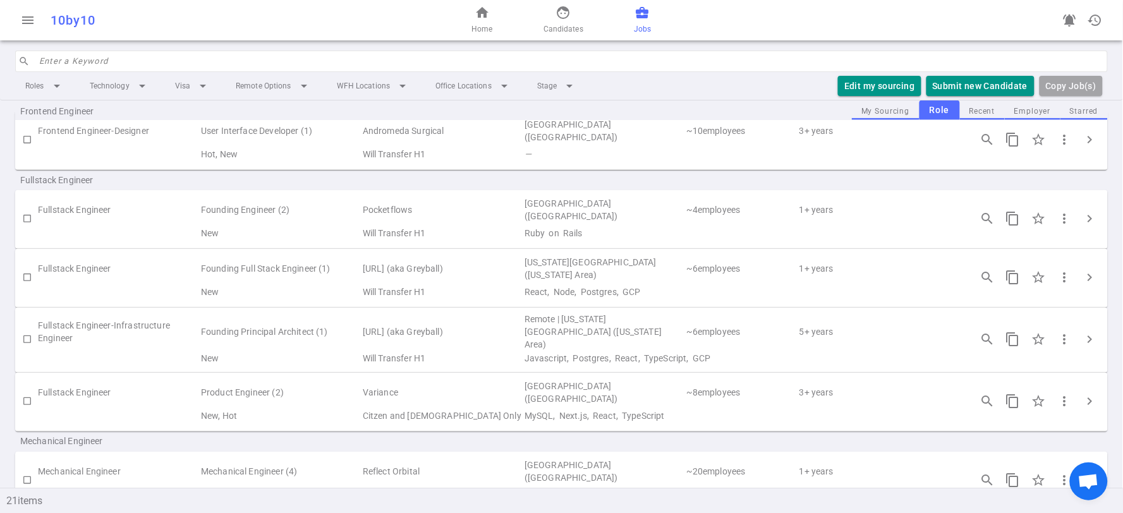
scroll to position [491, 0]
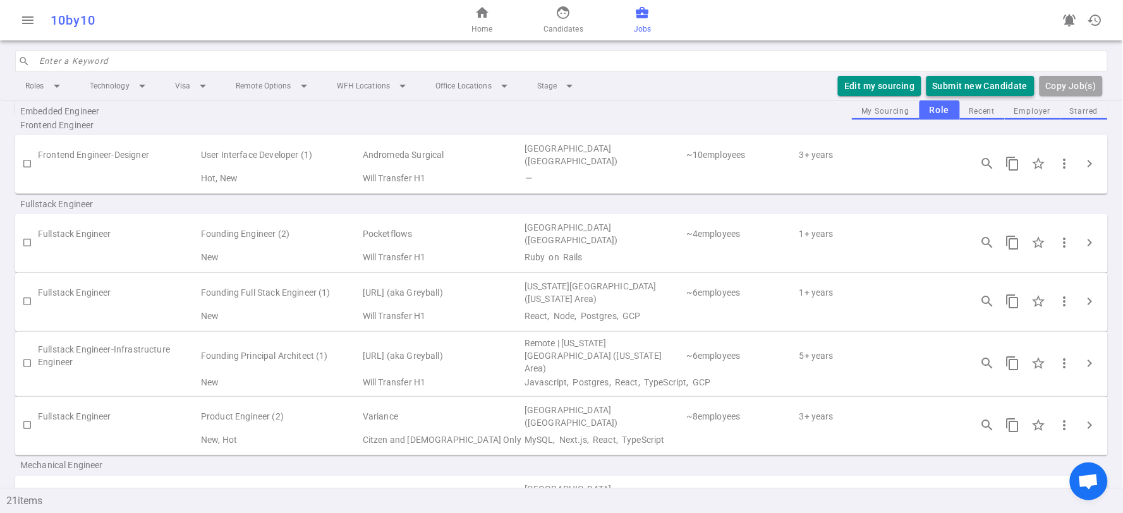
click at [1000, 85] on button "Submit new Candidate" at bounding box center [980, 86] width 108 height 21
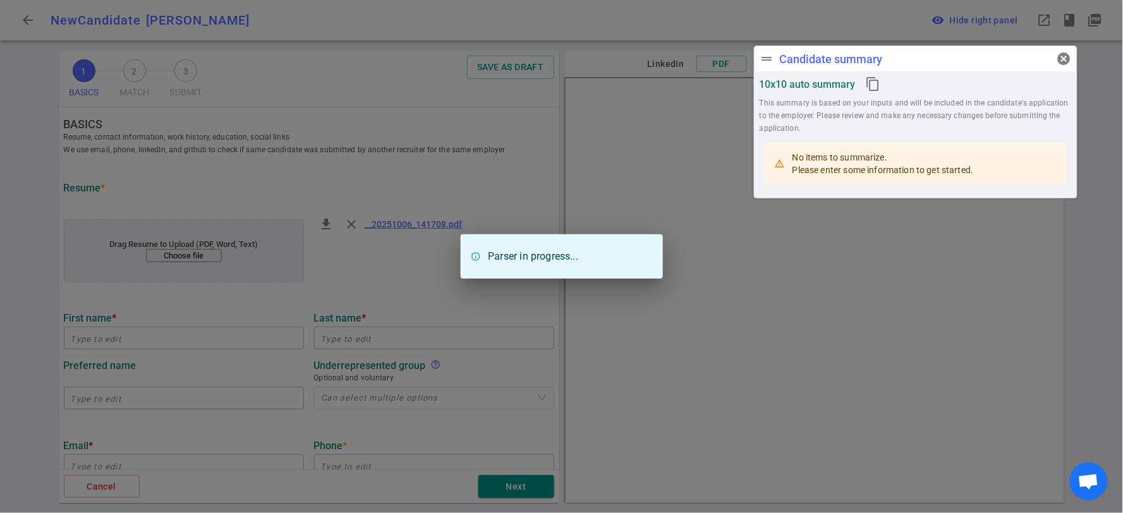
type input "[PERSON_NAME]"
type input "[PERSON_NAME][DOMAIN_NAME][EMAIL_ADDRESS][PERSON_NAME][DOMAIN_NAME]"
type input "[URL][DOMAIN_NAME][PERSON_NAME]"
type textarea "Cherry.py"
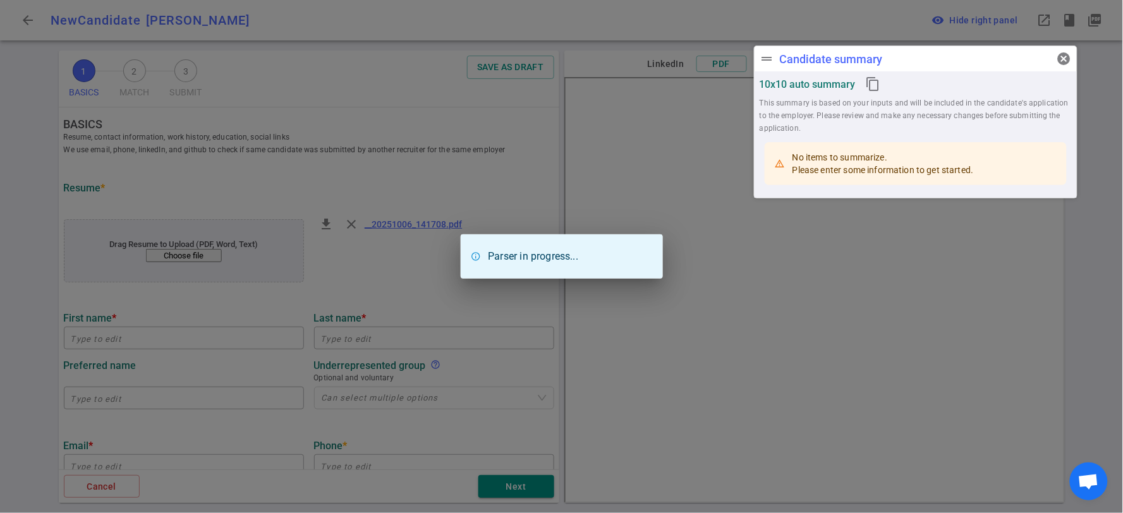
type input "Fff Enterprises"
type textarea "Senior Software Engineer"
type input "15"
type input "[GEOGRAPHIC_DATA][US_STATE] At [GEOGRAPHIC_DATA]"
type input "Computer Science"
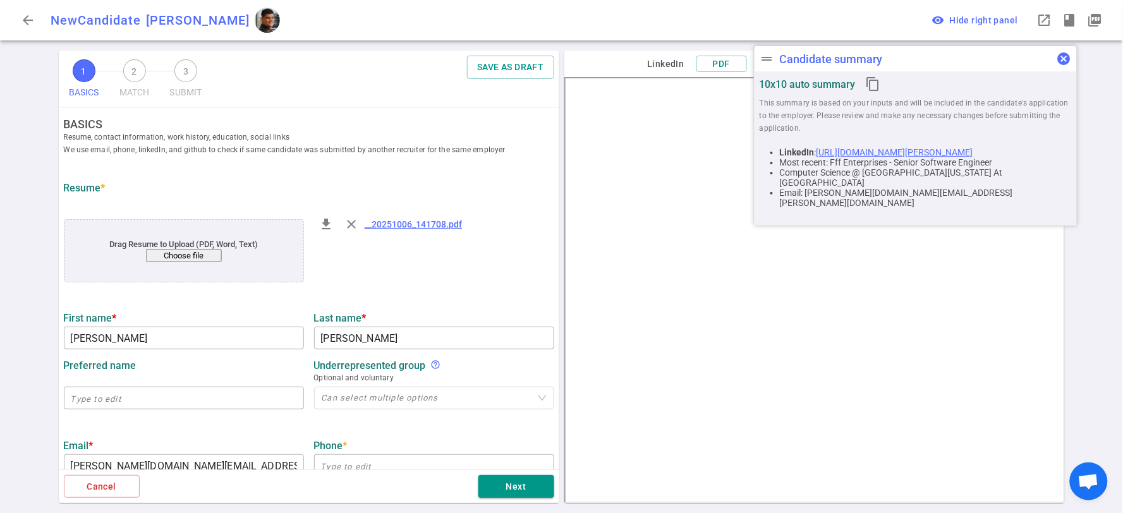
click at [1068, 61] on span "cancel" at bounding box center [1063, 58] width 15 height 15
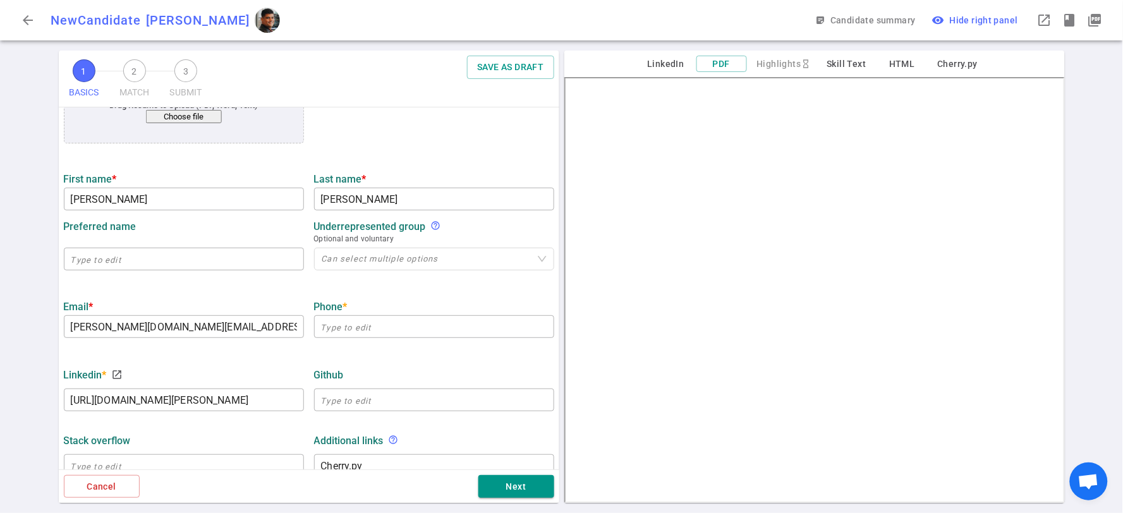
scroll to position [140, 0]
click at [402, 321] on input "text" at bounding box center [434, 325] width 240 height 20
click at [455, 323] on input "text" at bounding box center [434, 325] width 240 height 20
paste input "[PHONE_NUMBER]"
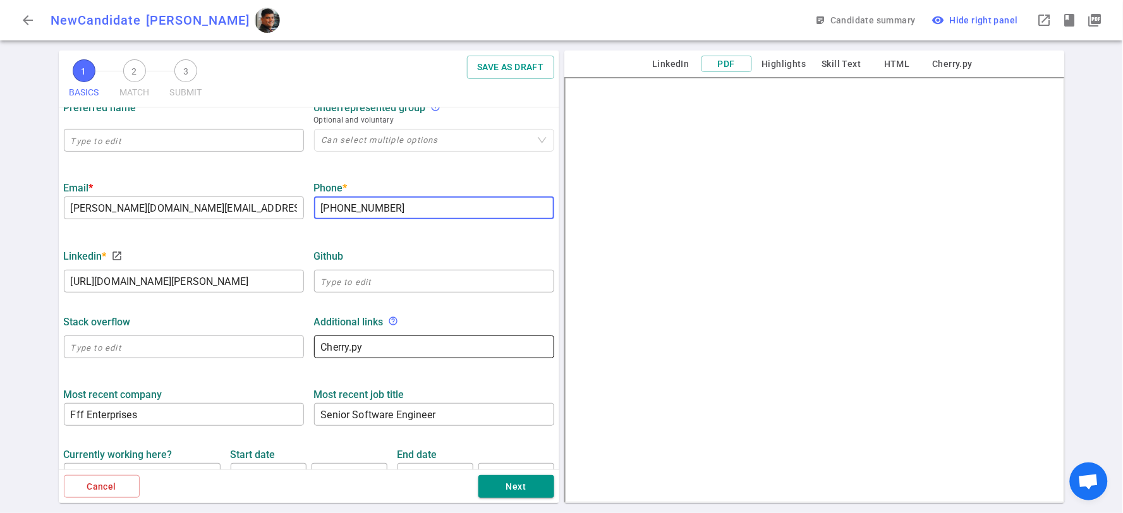
scroll to position [281, 0]
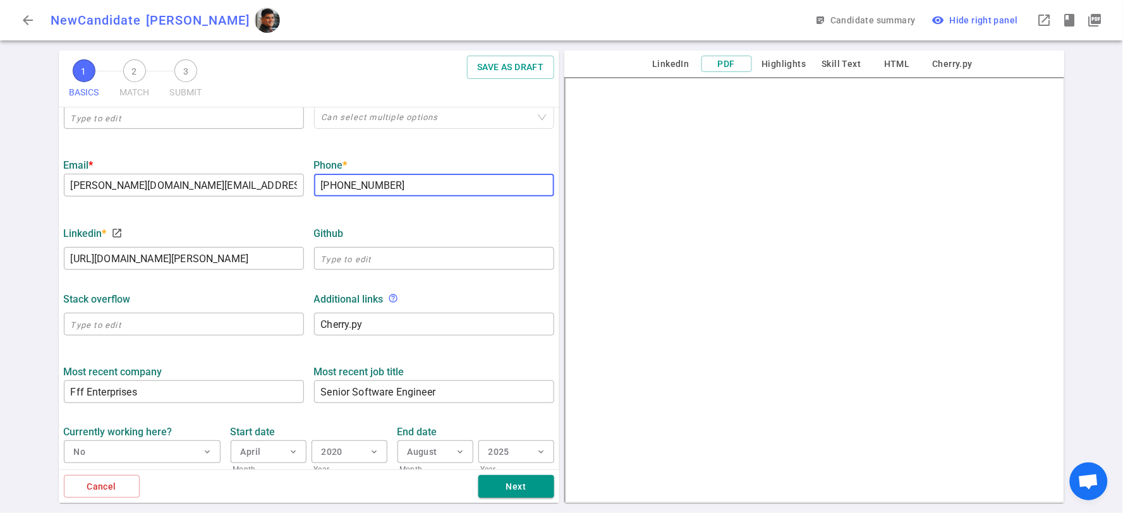
type input "[PHONE_NUMBER]"
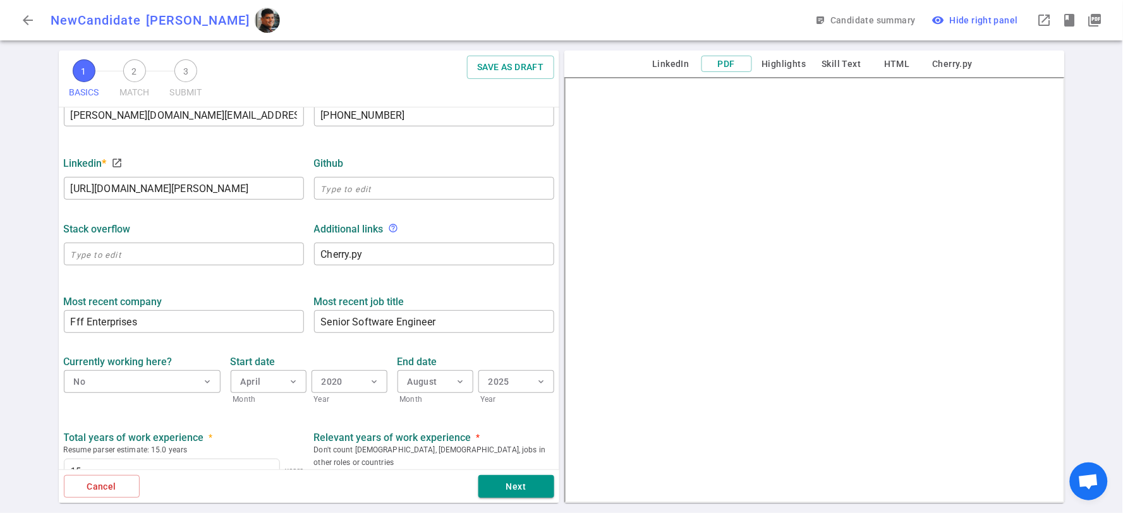
scroll to position [421, 0]
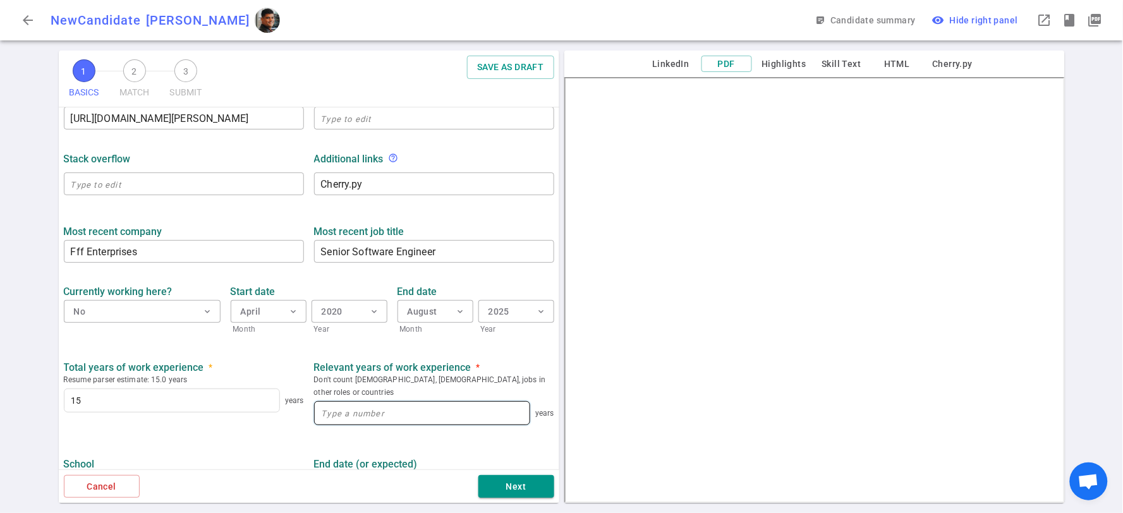
click at [388, 402] on input at bounding box center [422, 413] width 215 height 23
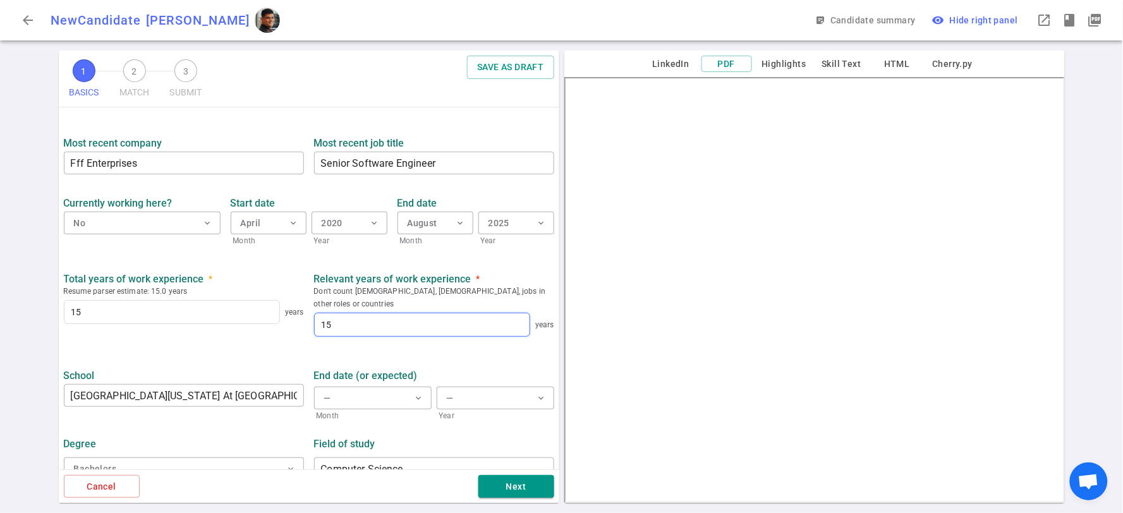
scroll to position [519, 0]
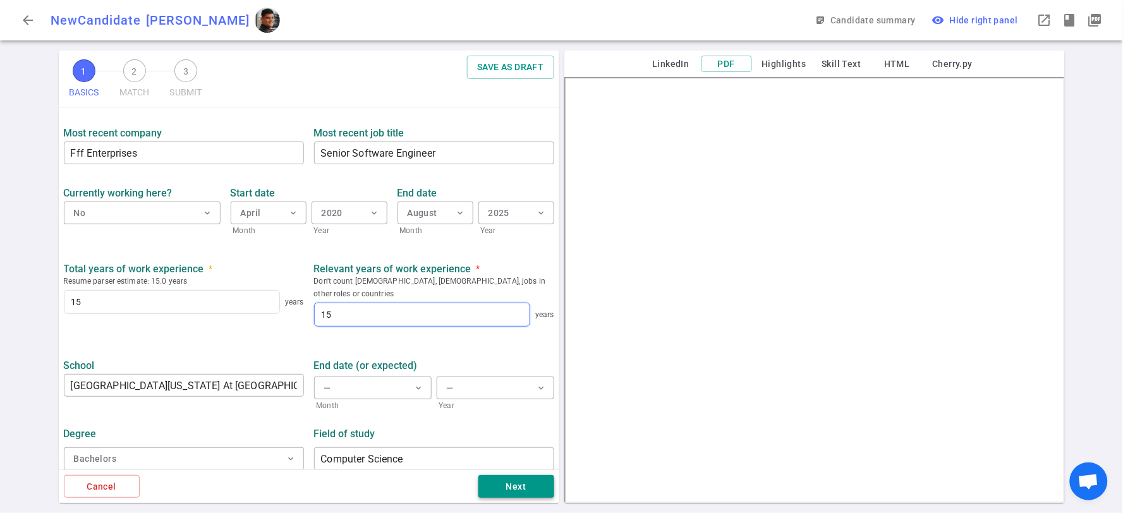
type input "15"
click at [524, 486] on button "Next" at bounding box center [516, 486] width 76 height 23
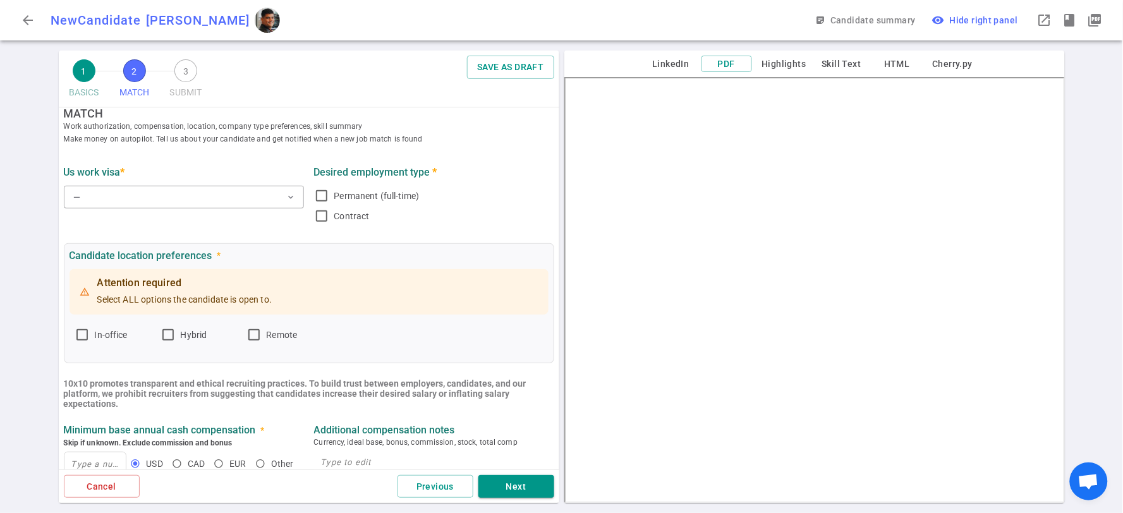
scroll to position [0, 0]
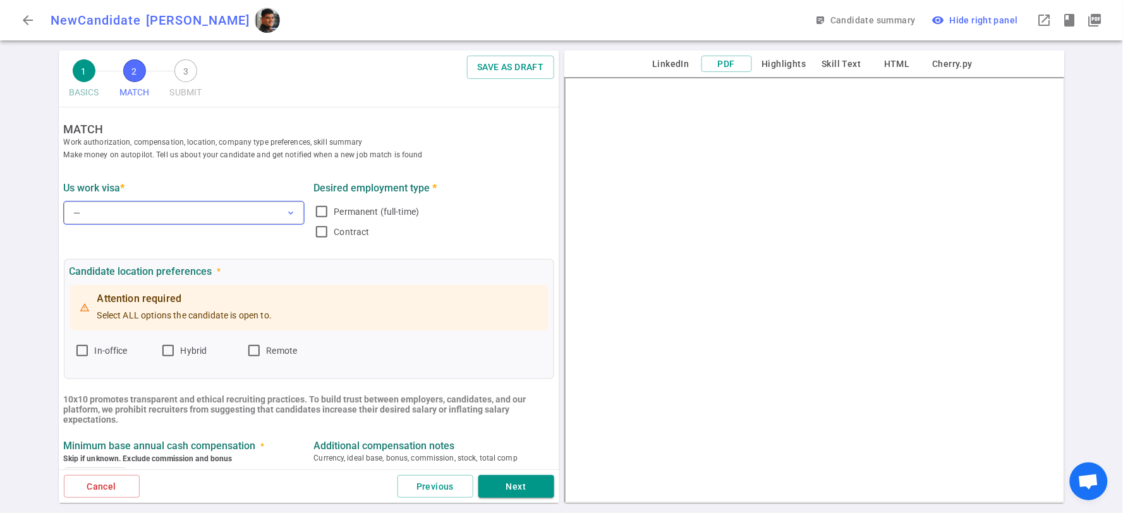
click at [150, 211] on button "— expand_more" at bounding box center [184, 213] width 240 height 23
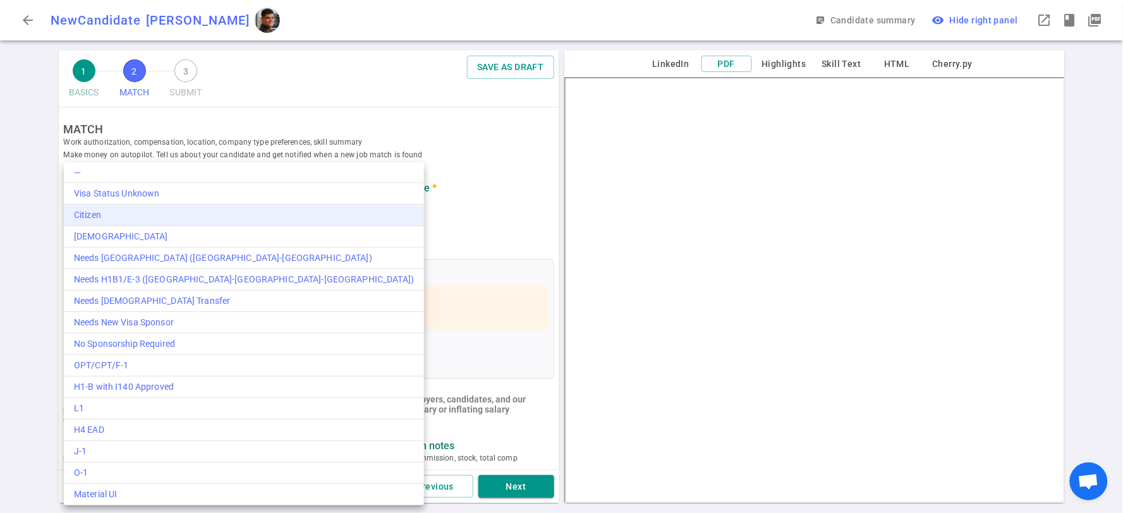
click at [173, 209] on div "Citizen" at bounding box center [244, 214] width 340 height 13
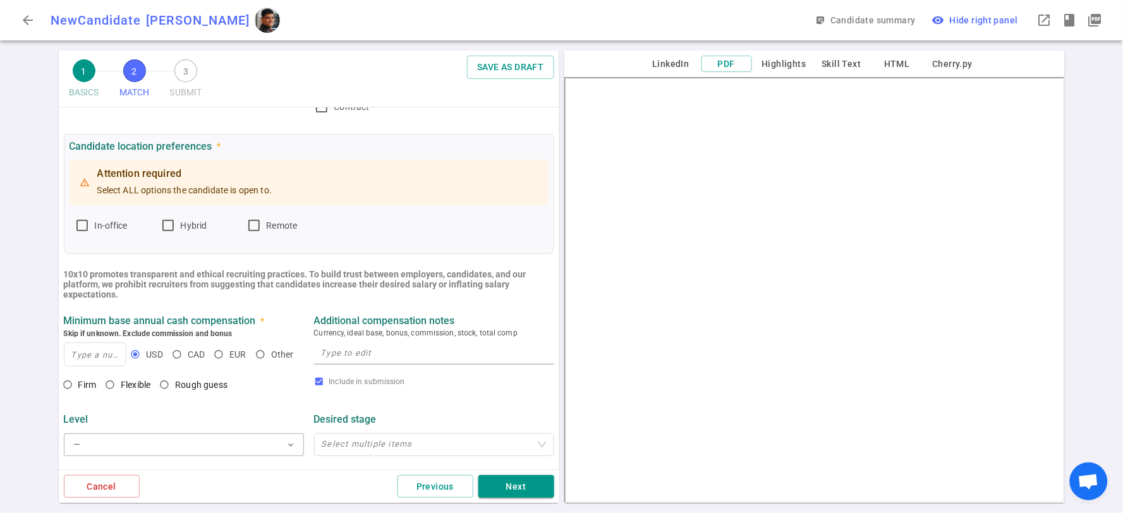
scroll to position [140, 0]
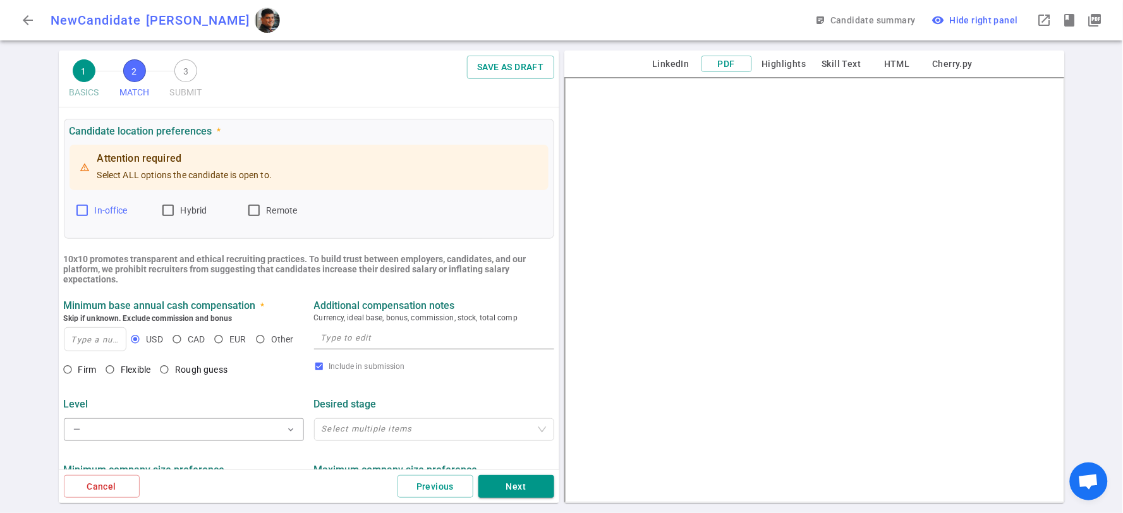
click at [78, 208] on input "In-office" at bounding box center [82, 210] width 15 height 15
checkbox input "true"
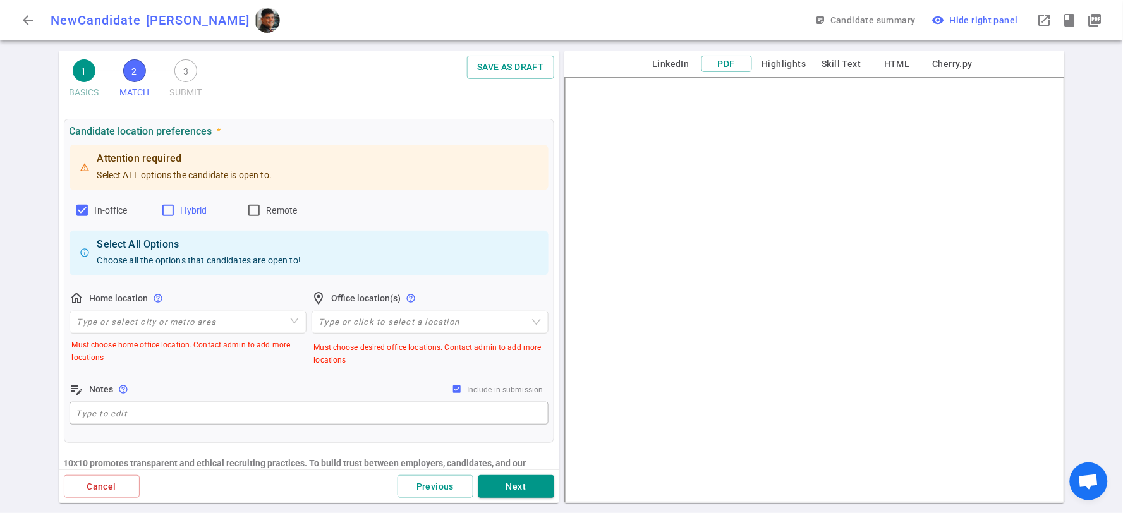
click at [167, 208] on input "Hybrid" at bounding box center [167, 210] width 15 height 15
checkbox input "true"
click at [251, 205] on input "Remote" at bounding box center [253, 210] width 15 height 15
checkbox input "true"
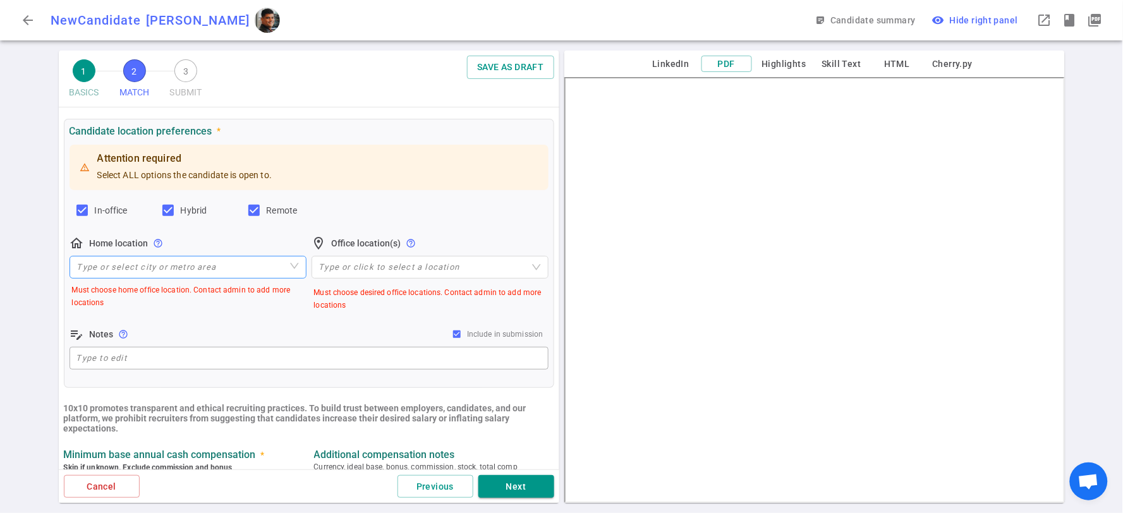
click at [184, 270] on input "search" at bounding box center [188, 267] width 222 height 21
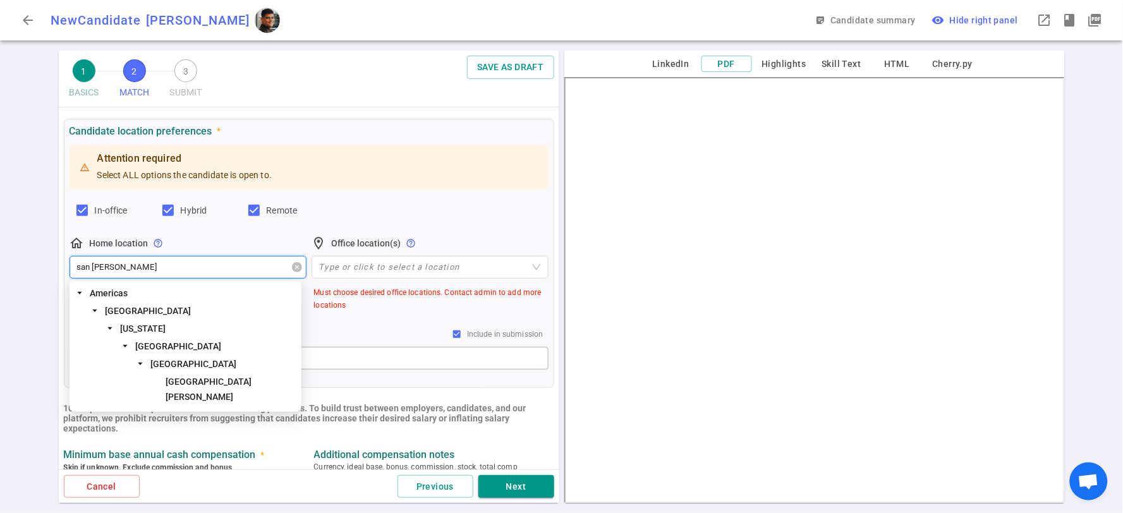
type input "san [PERSON_NAME]"
click at [186, 377] on span "[GEOGRAPHIC_DATA][PERSON_NAME]" at bounding box center [209, 389] width 86 height 25
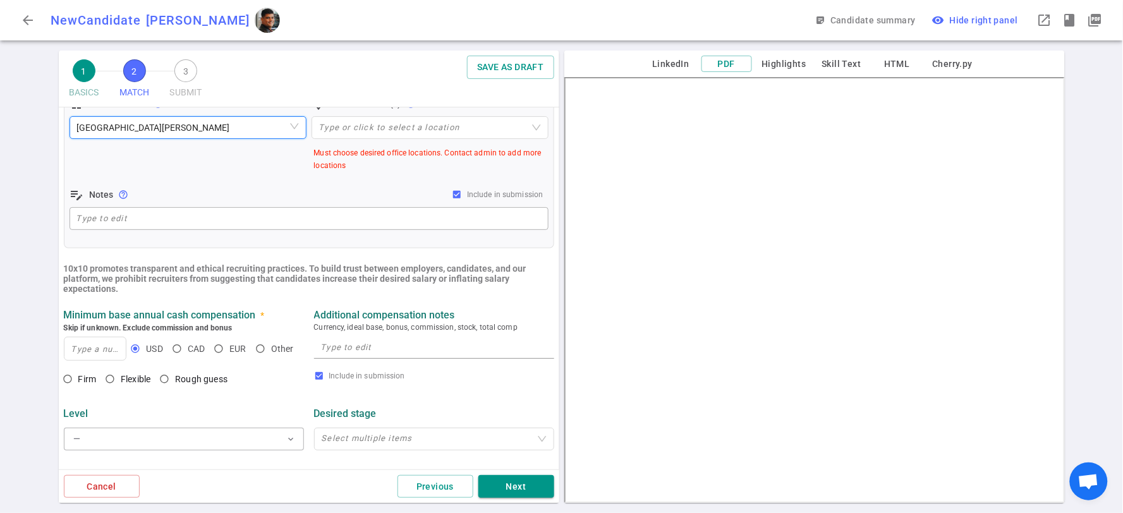
scroll to position [281, 0]
click at [99, 346] on input at bounding box center [95, 348] width 62 height 23
type input "180,000"
click at [409, 352] on textarea at bounding box center [434, 346] width 226 height 15
type textarea "225000"
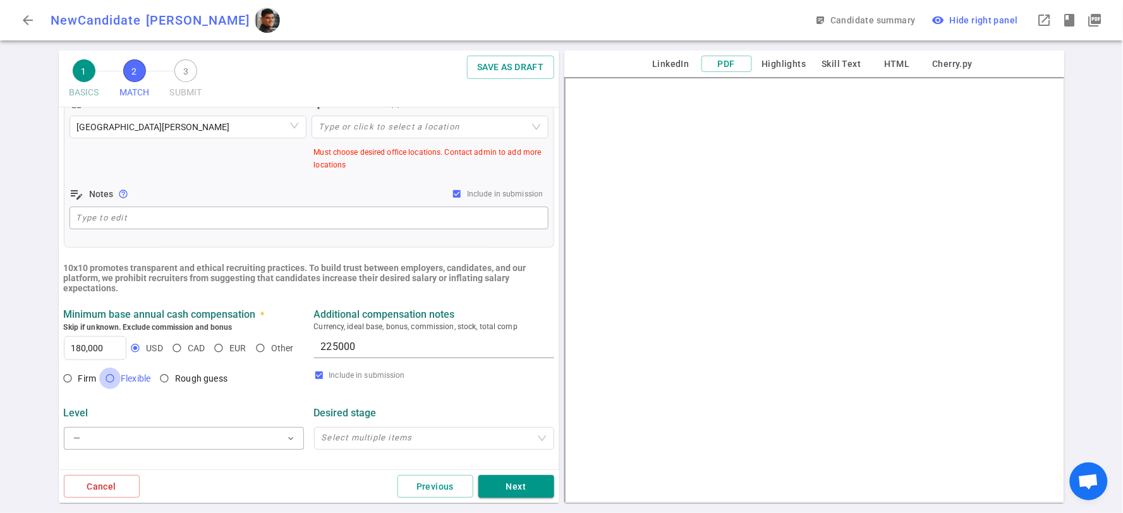
click at [112, 376] on input "Flexible" at bounding box center [109, 378] width 21 height 21
radio input "true"
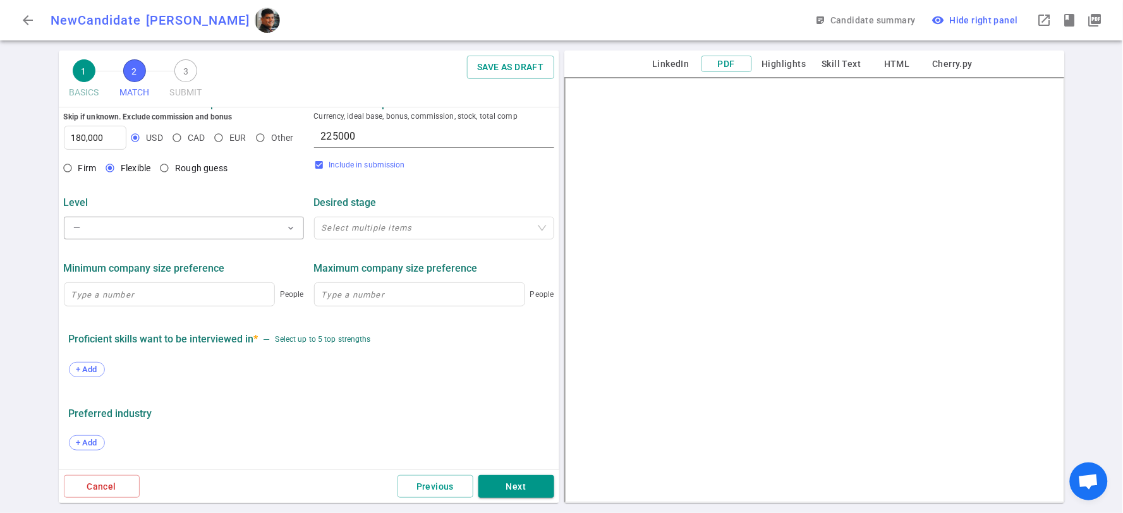
scroll to position [561, 0]
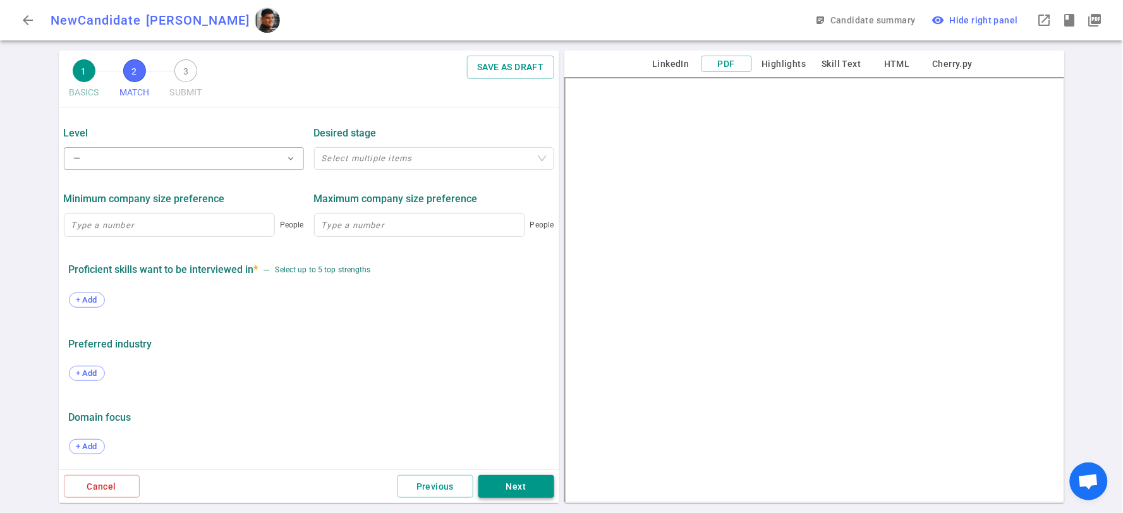
click at [507, 476] on button "Next" at bounding box center [516, 486] width 76 height 23
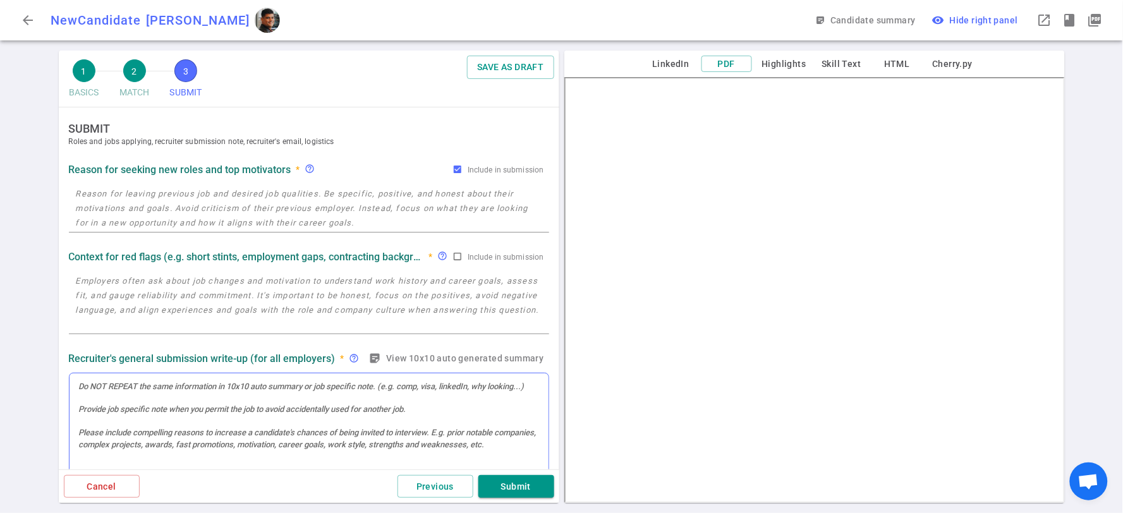
scroll to position [0, 0]
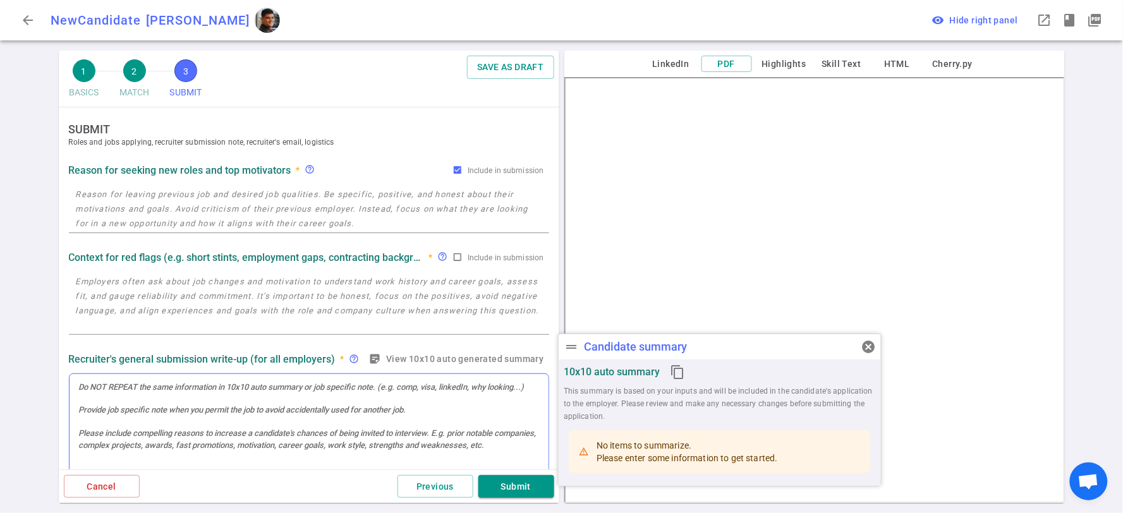
click at [305, 399] on div at bounding box center [308, 432] width 479 height 117
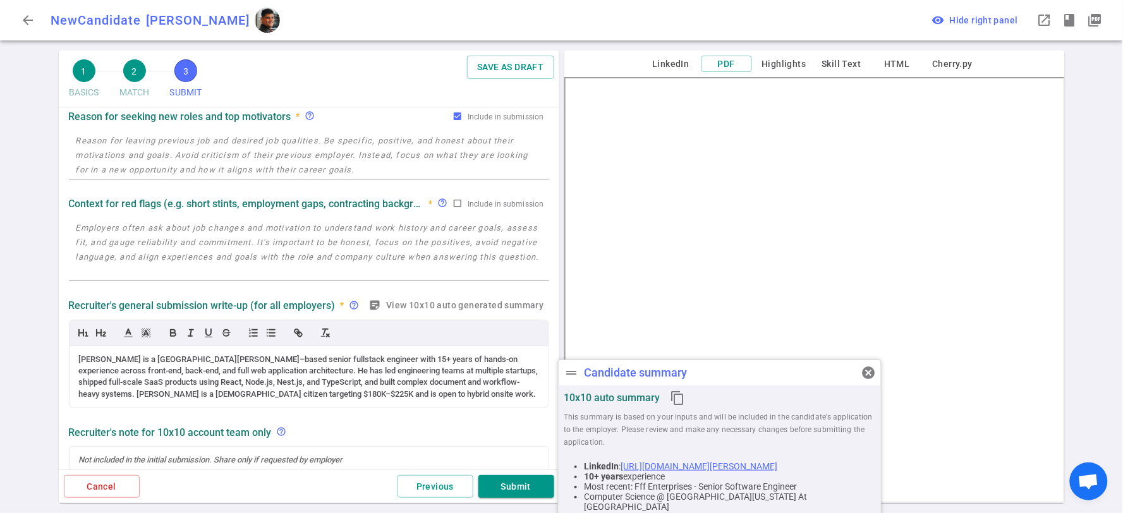
scroll to position [70, 0]
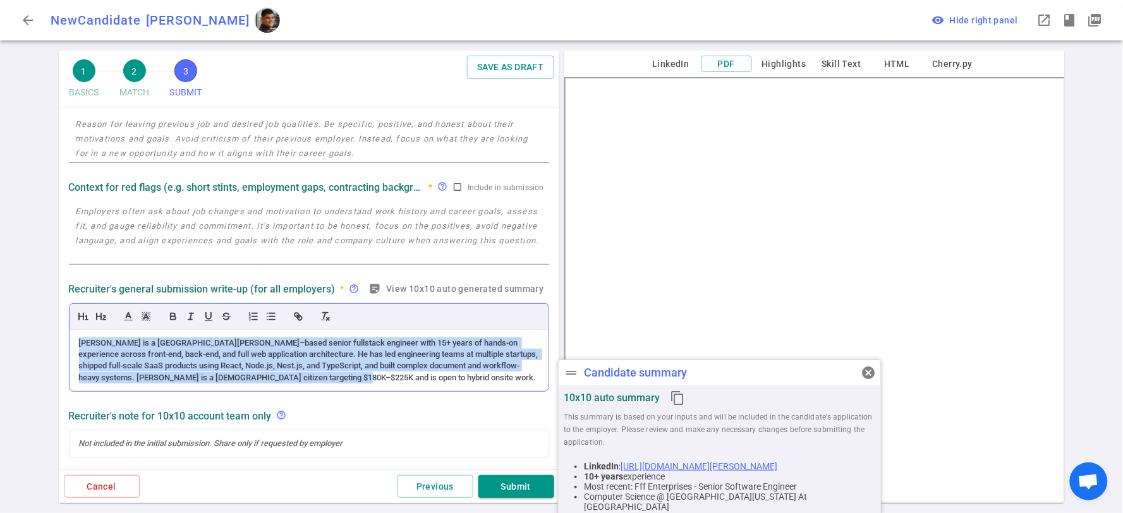
drag, startPoint x: 78, startPoint y: 341, endPoint x: 383, endPoint y: 360, distance: 305.1
click at [373, 389] on div "[PERSON_NAME] is a [GEOGRAPHIC_DATA][PERSON_NAME]–based senior fullstack engine…" at bounding box center [308, 361] width 479 height 62
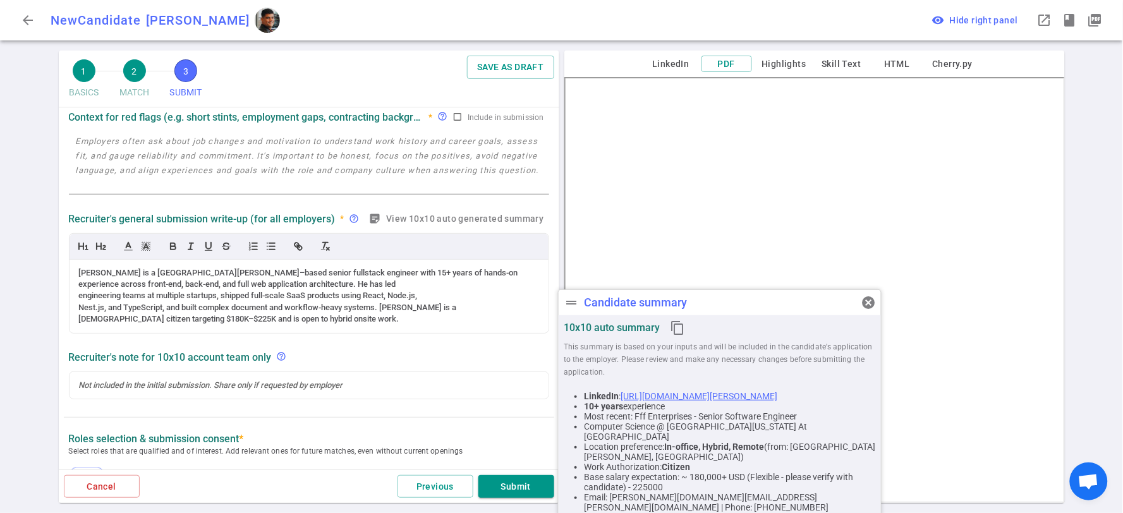
scroll to position [210, 0]
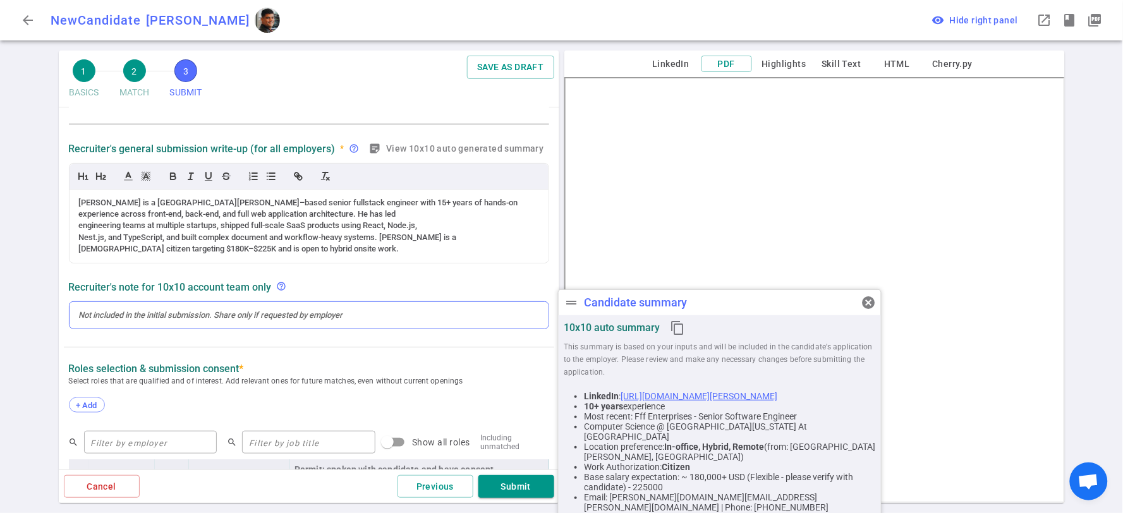
click at [272, 316] on div at bounding box center [309, 315] width 460 height 11
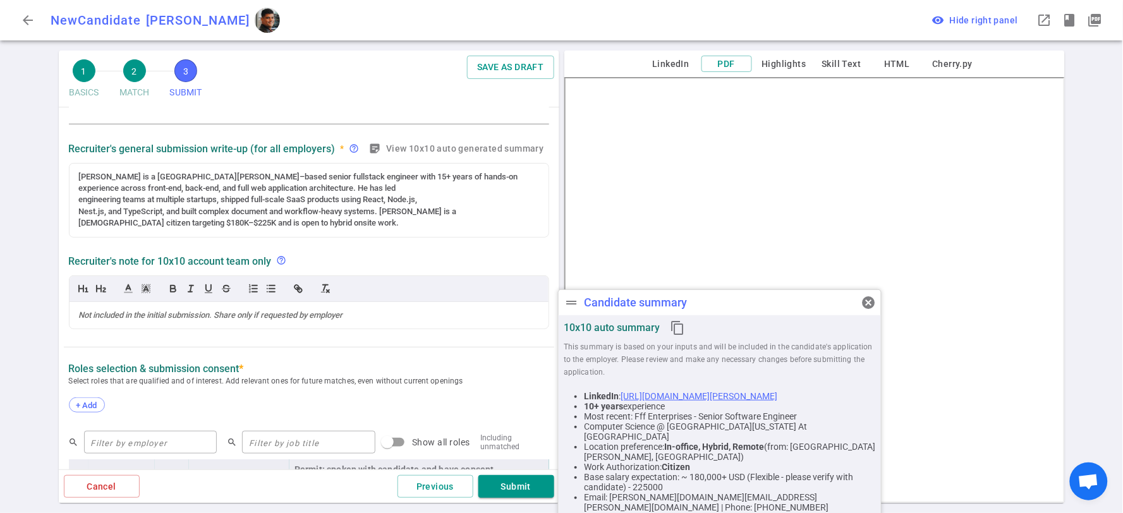
scroll to position [184, 0]
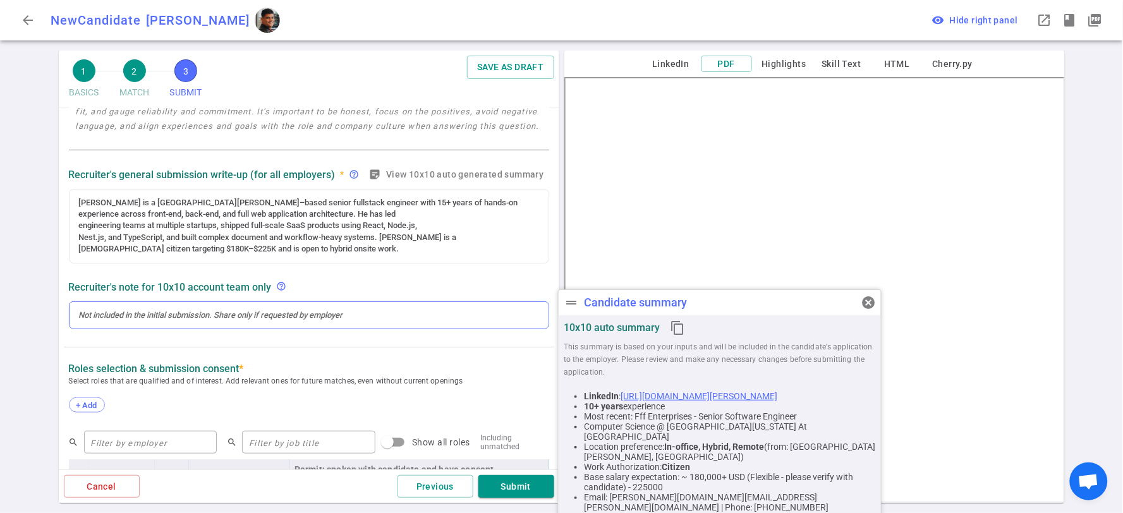
click at [175, 315] on div at bounding box center [309, 315] width 460 height 11
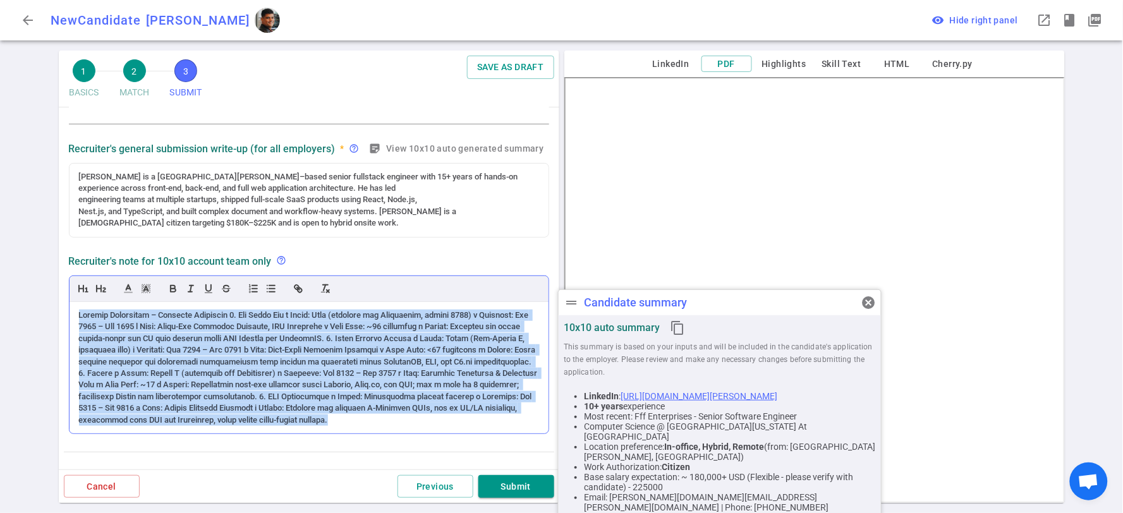
drag, startPoint x: 68, startPoint y: 312, endPoint x: 444, endPoint y: 375, distance: 380.5
click at [497, 428] on div at bounding box center [308, 368] width 479 height 132
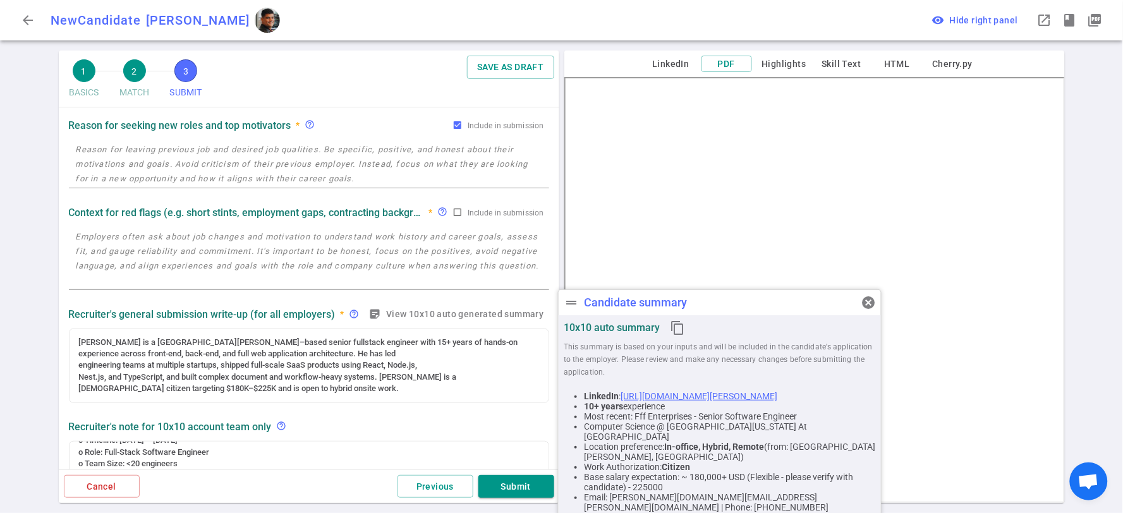
scroll to position [44, 0]
click at [188, 239] on textarea at bounding box center [309, 259] width 466 height 58
paste textarea "[PERSON_NAME] brings extensive technical depth and startup experience with a pr…"
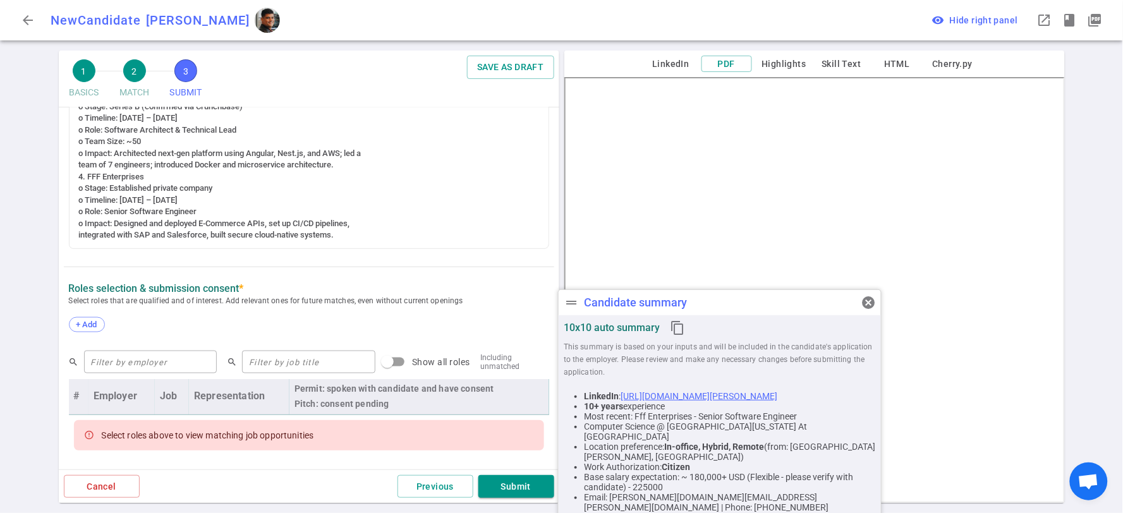
scroll to position [535, 0]
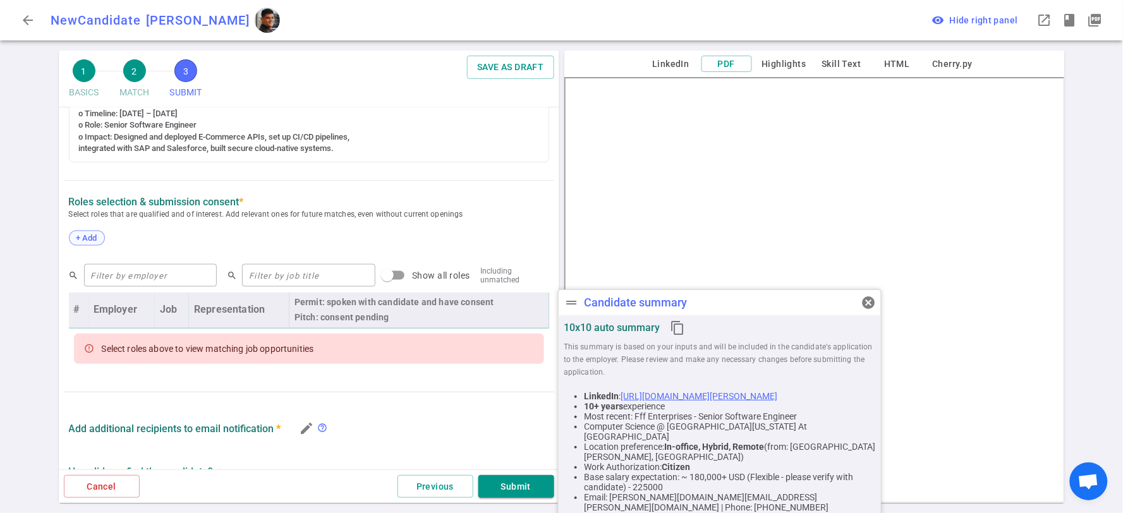
type textarea "[PERSON_NAME] brings extensive technical depth and startup experience with a pr…"
click at [92, 236] on span "+ Add" at bounding box center [87, 237] width 30 height 9
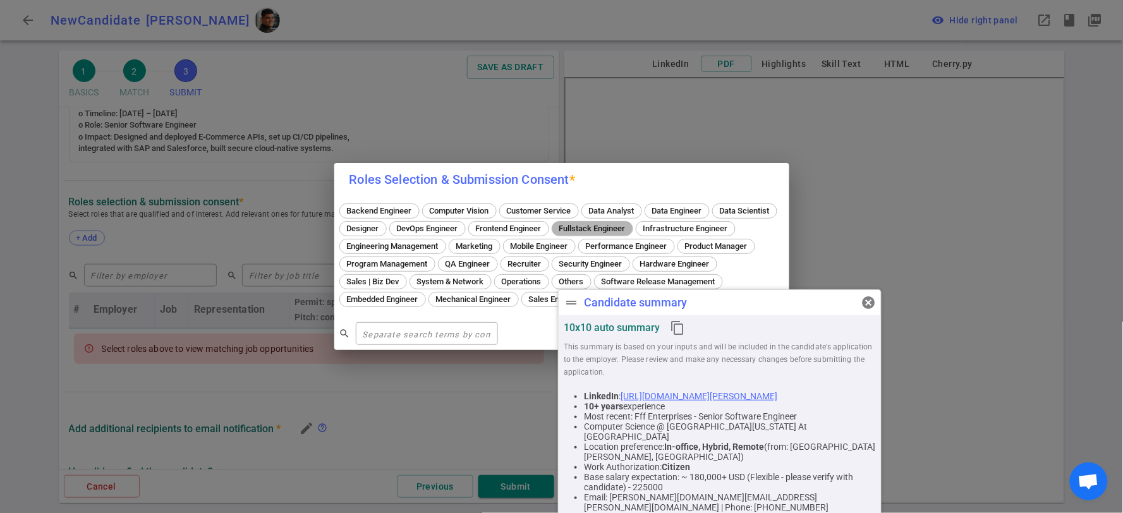
click at [630, 224] on span "Fullstack Engineer" at bounding box center [592, 228] width 75 height 9
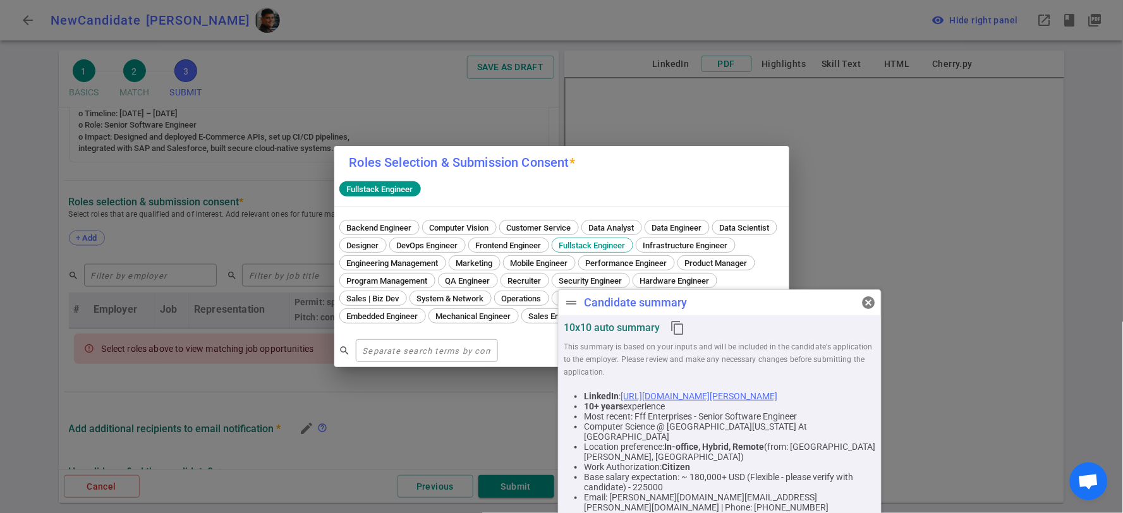
drag, startPoint x: 869, startPoint y: 298, endPoint x: 850, endPoint y: 298, distance: 19.6
click at [869, 298] on span "cancel" at bounding box center [868, 302] width 15 height 15
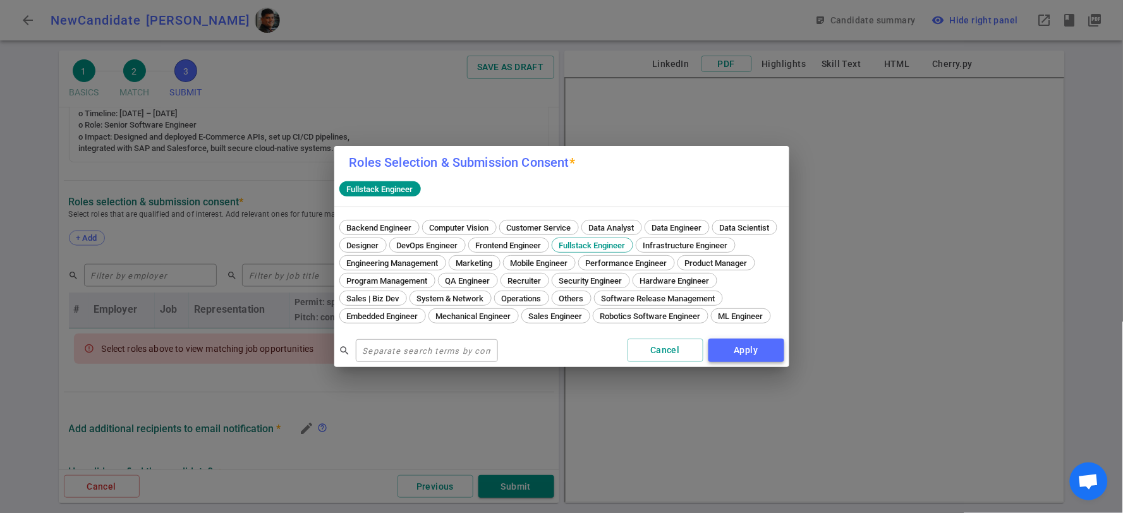
click at [759, 358] on button "Apply" at bounding box center [746, 350] width 76 height 23
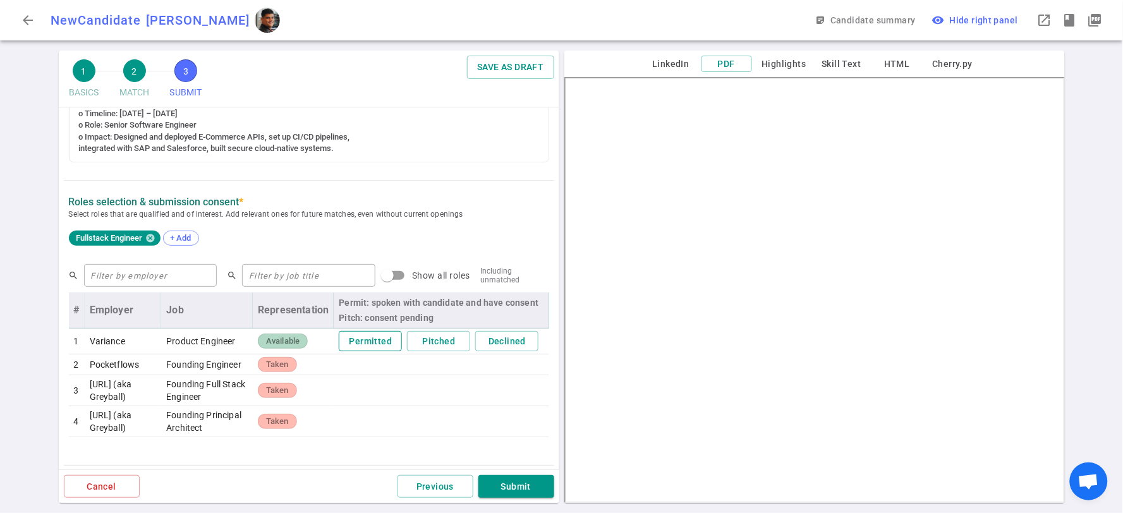
click at [362, 339] on button "Permitted" at bounding box center [370, 341] width 63 height 21
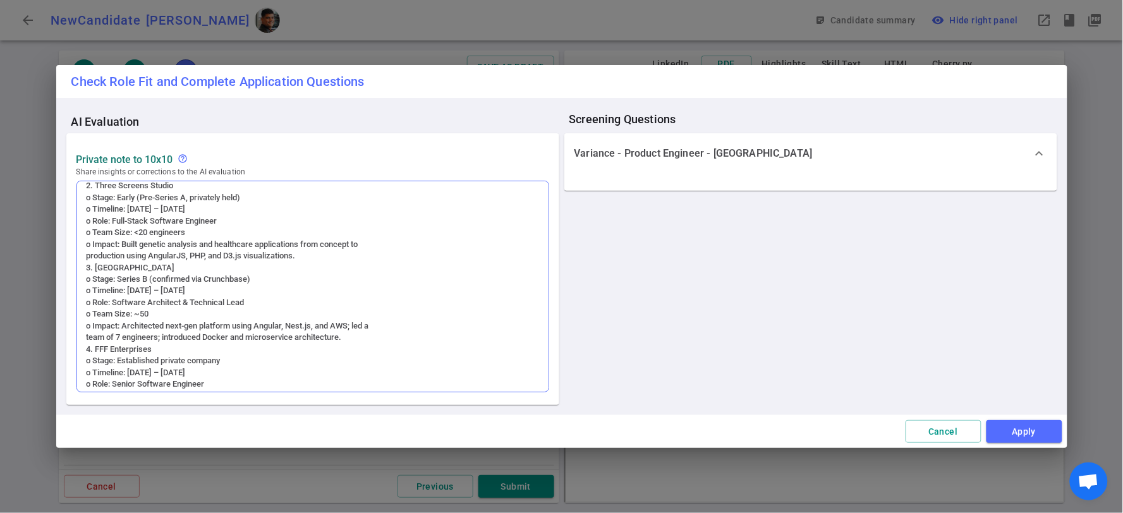
scroll to position [131, 0]
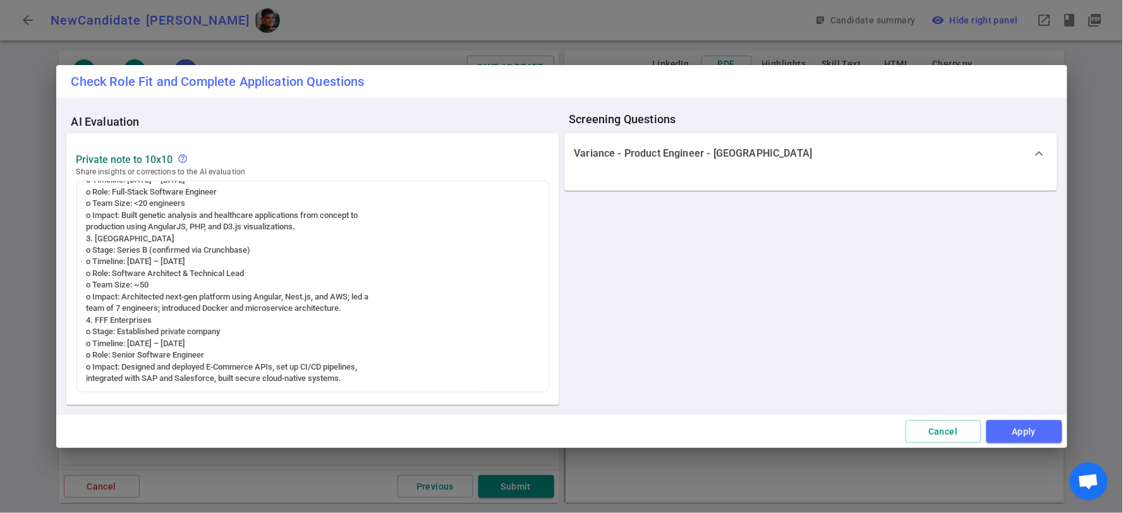
drag, startPoint x: 1049, startPoint y: 434, endPoint x: 1036, endPoint y: 428, distance: 13.9
click at [1046, 433] on button "Apply" at bounding box center [1024, 431] width 76 height 23
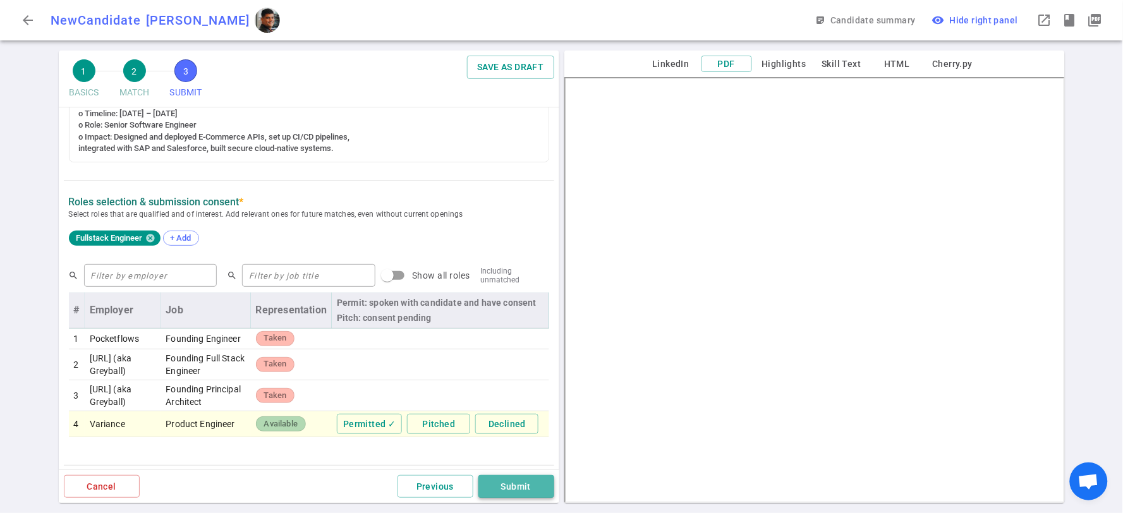
click at [518, 488] on button "Submit" at bounding box center [516, 486] width 76 height 23
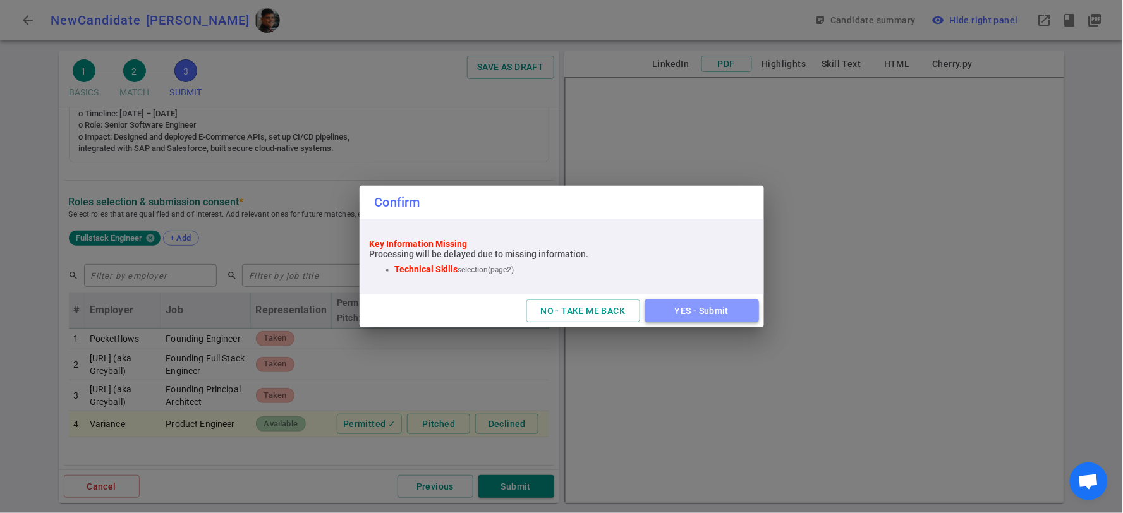
click at [711, 311] on button "YES - Submit" at bounding box center [702, 310] width 114 height 23
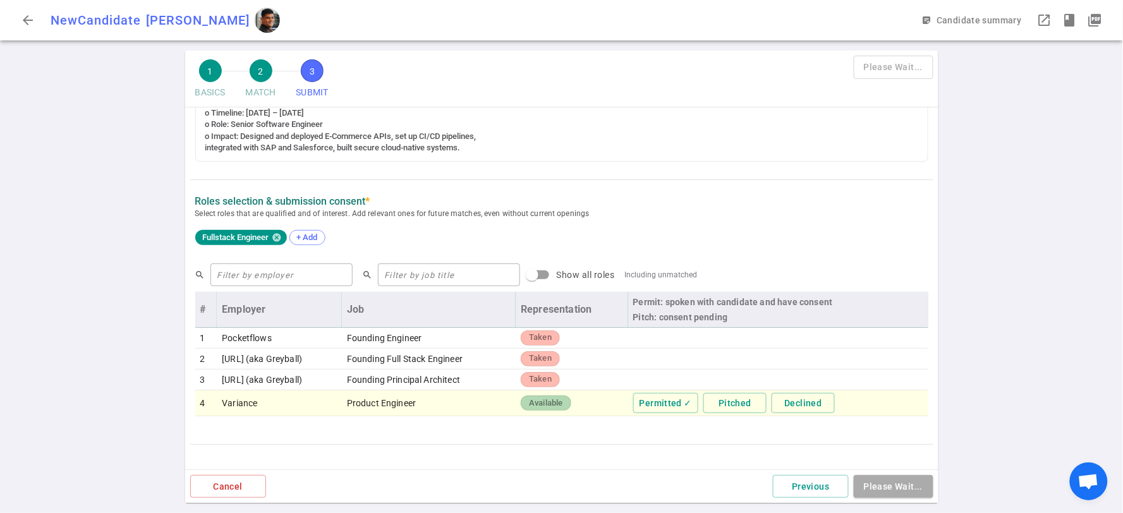
scroll to position [535, 0]
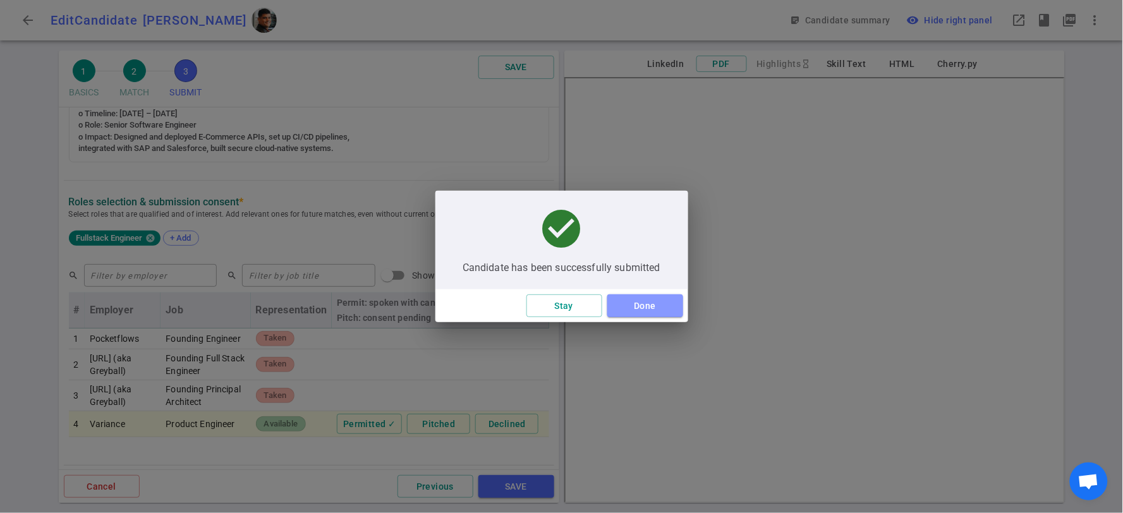
click at [665, 306] on button "Done" at bounding box center [645, 305] width 76 height 23
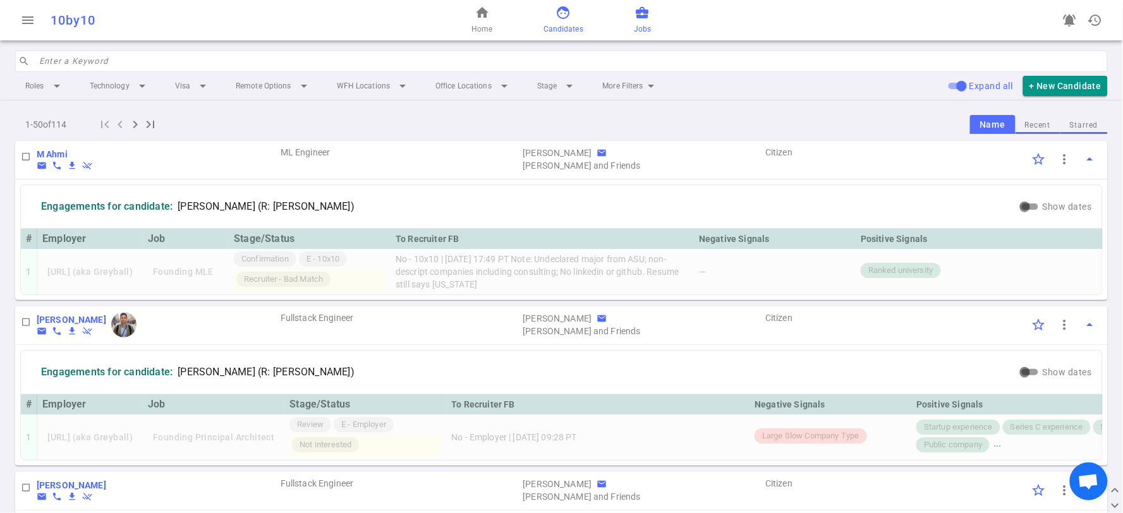
click at [635, 11] on span "business_center" at bounding box center [642, 12] width 15 height 15
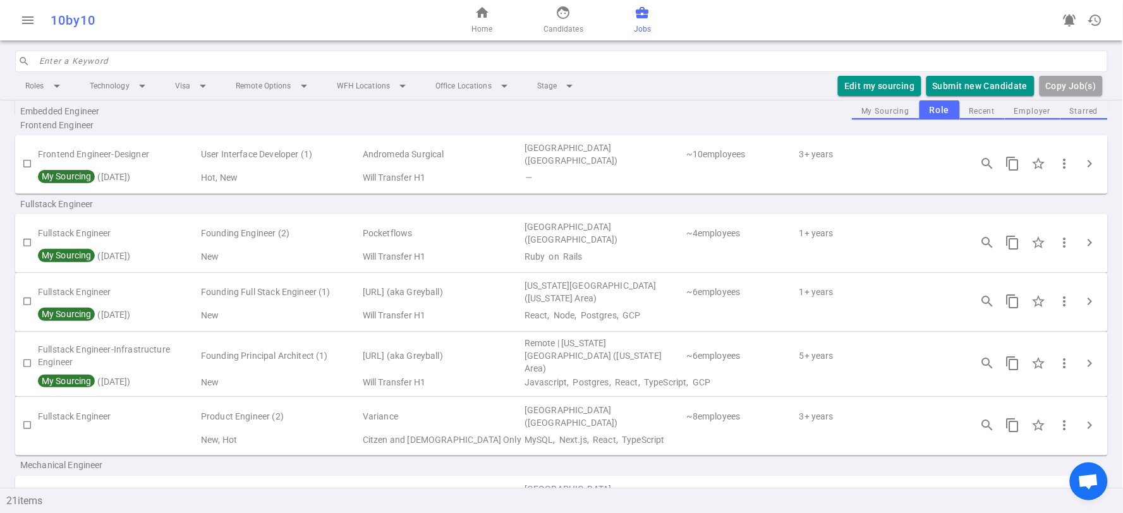
scroll to position [561, 0]
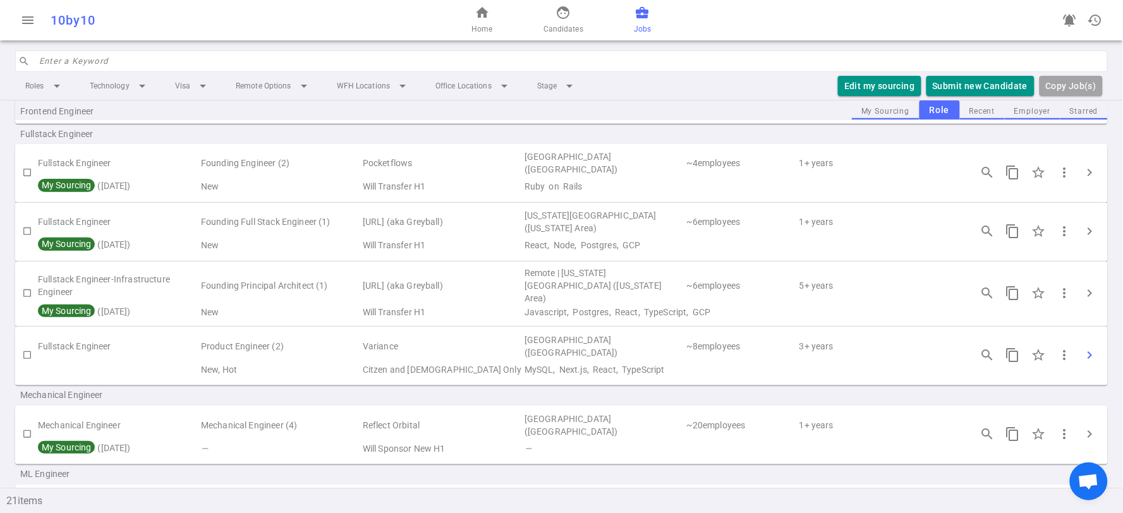
click at [1082, 347] on span "chevron_right" at bounding box center [1089, 354] width 15 height 15
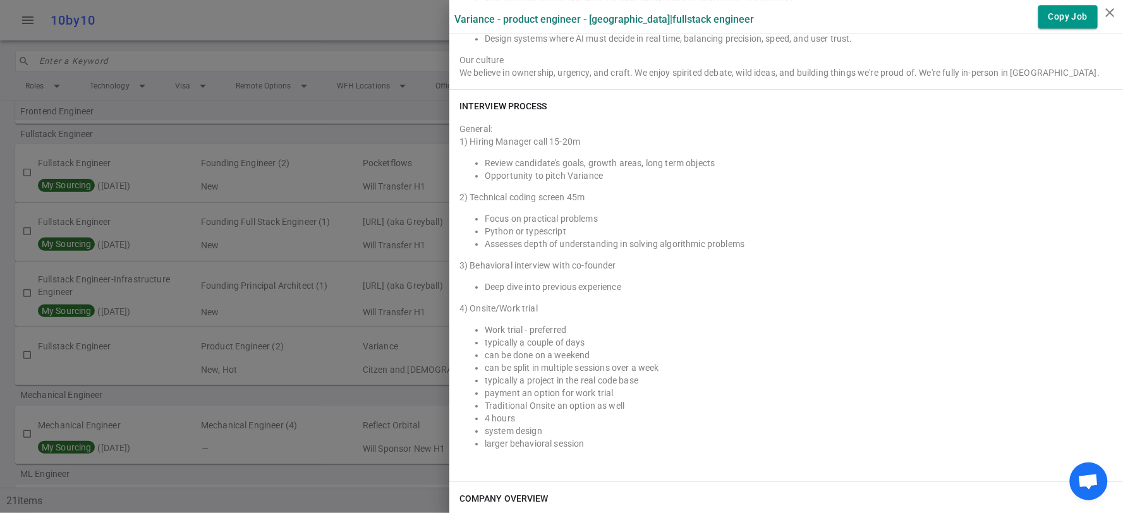
scroll to position [1193, 0]
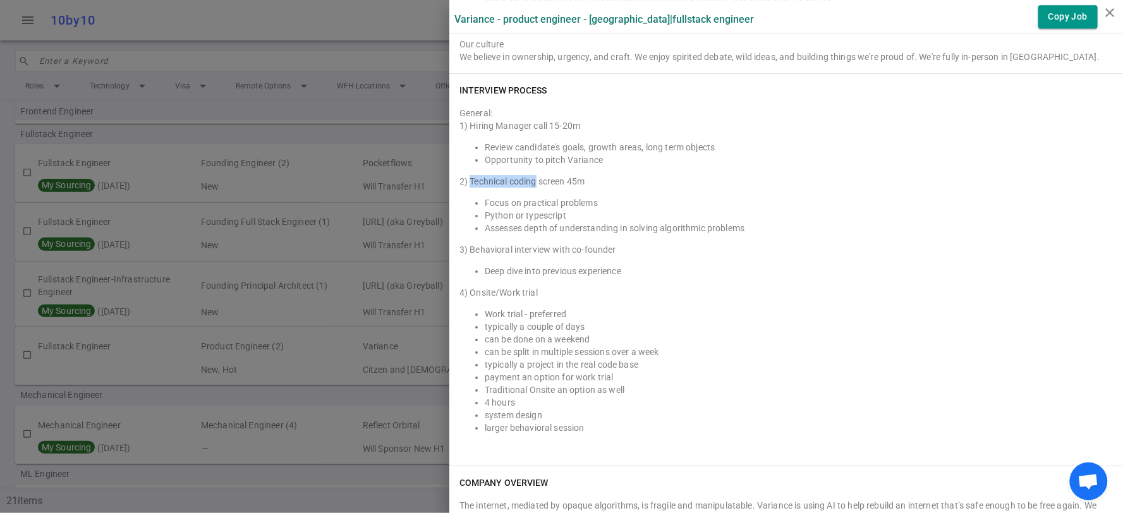
drag, startPoint x: 458, startPoint y: 178, endPoint x: 526, endPoint y: 182, distance: 68.4
click at [526, 182] on div "2) Technical coding screen 45m" at bounding box center [785, 181] width 653 height 13
copy div "Technical coding"
click at [462, 248] on div "3) Behavioral interview with co-founder" at bounding box center [785, 249] width 653 height 13
drag, startPoint x: 457, startPoint y: 250, endPoint x: 607, endPoint y: 250, distance: 149.7
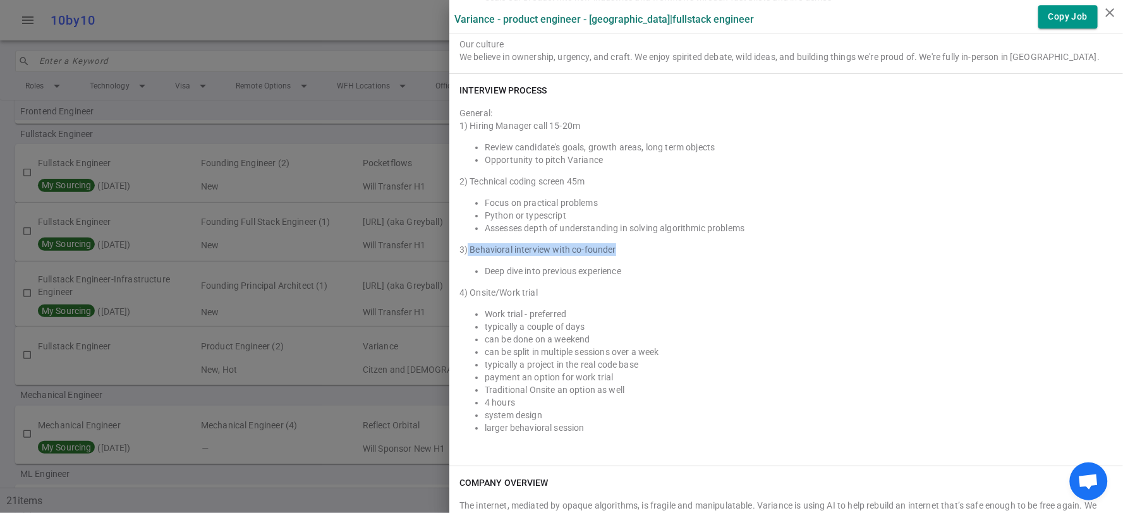
click at [607, 250] on div "3) Behavioral interview with co-founder" at bounding box center [785, 249] width 653 height 13
copy div "Behavioral interview with co-founder"
drag, startPoint x: 459, startPoint y: 292, endPoint x: 529, endPoint y: 293, distance: 70.1
click at [529, 293] on div "4) Onsite/Work trial" at bounding box center [785, 292] width 653 height 13
copy div "Onsite/Work trial"
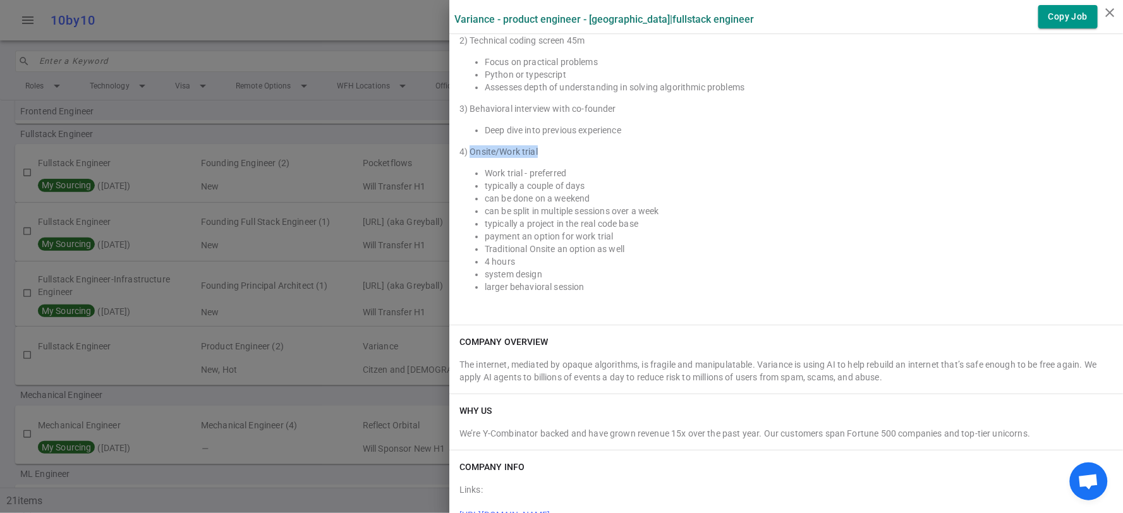
scroll to position [885, 0]
